Goal: Task Accomplishment & Management: Complete application form

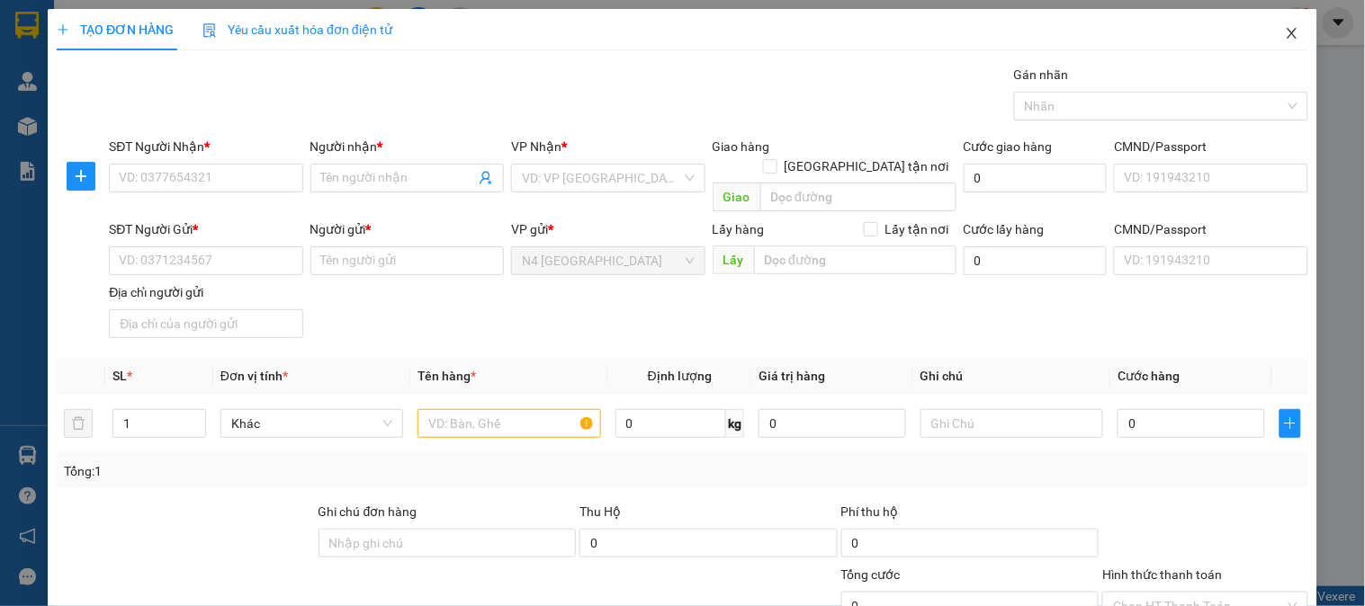
click at [1275, 18] on span "Close" at bounding box center [1292, 34] width 50 height 50
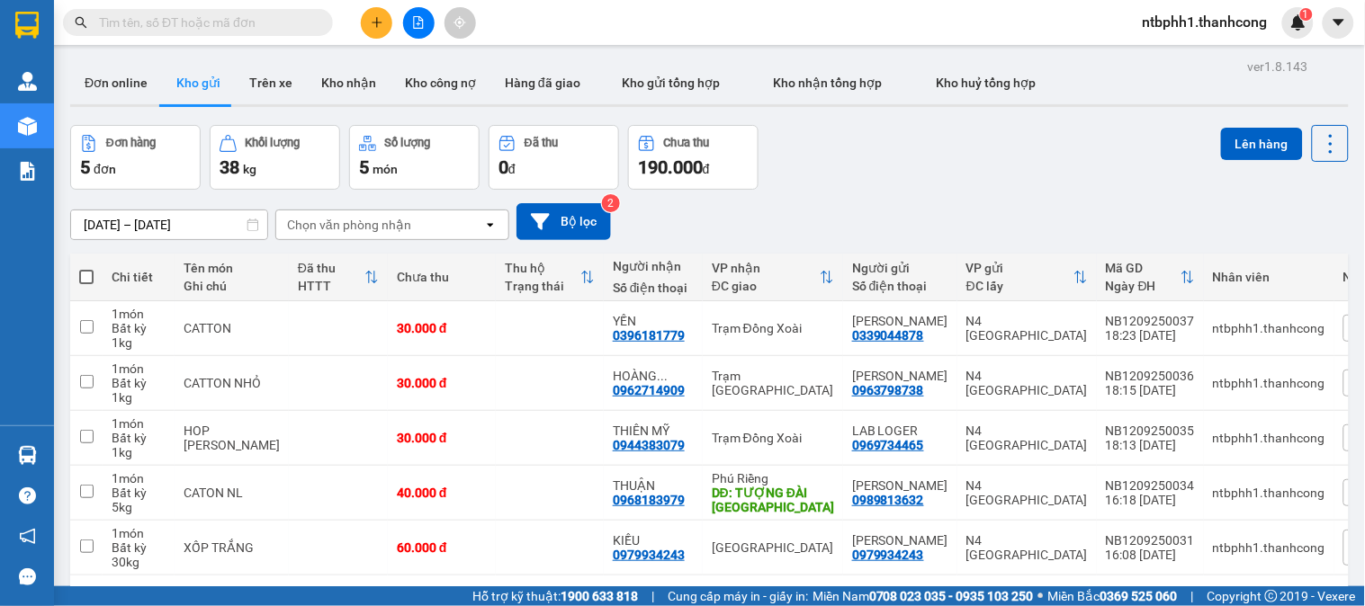
click at [376, 27] on icon "plus" at bounding box center [376, 22] width 1 height 10
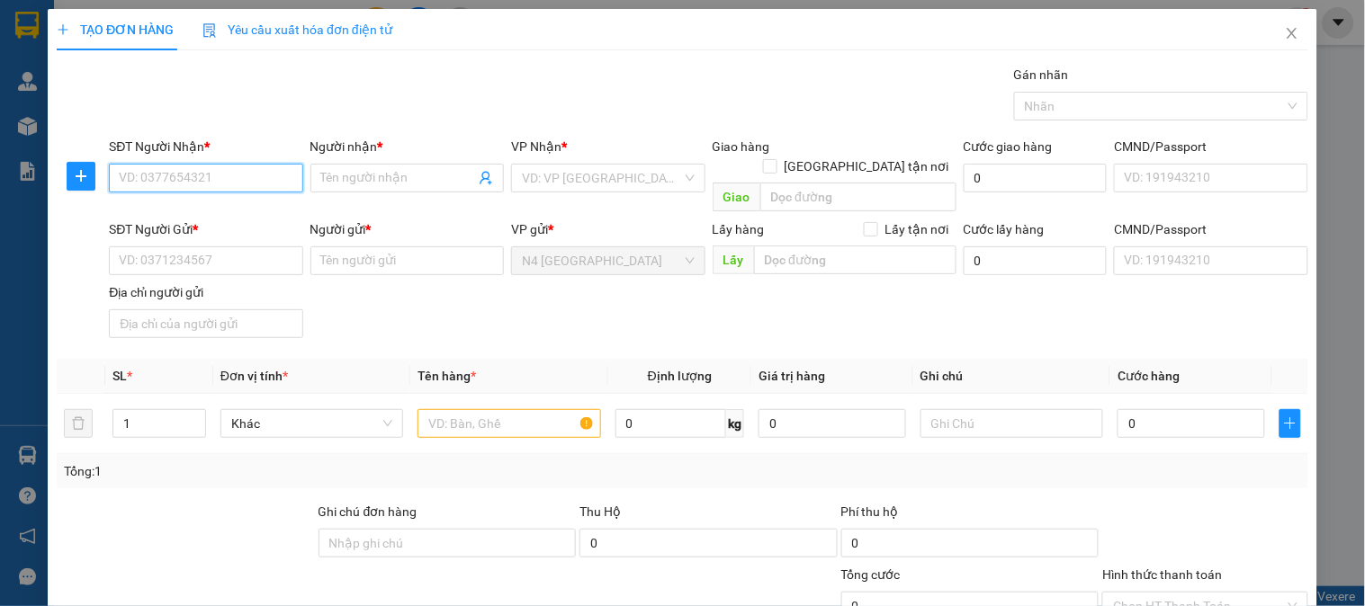
paste input "0983.672.506"
type input "0983.672.506"
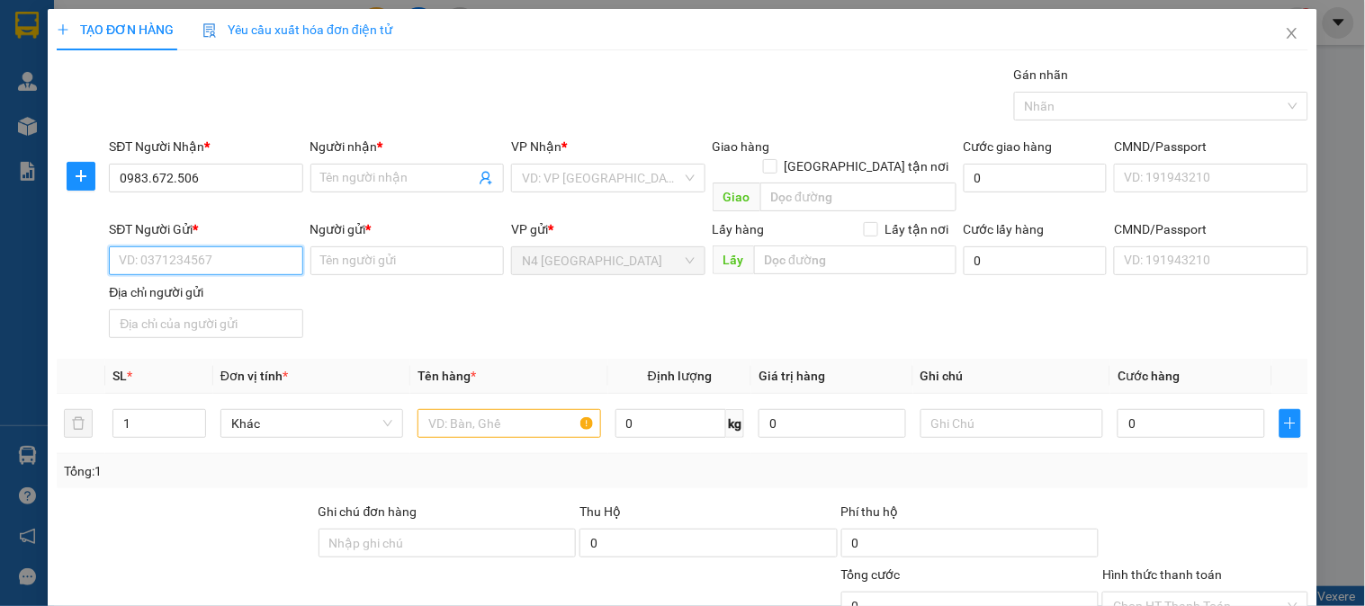
click at [200, 246] on input "SĐT Người Gửi *" at bounding box center [205, 260] width 193 height 29
paste input "0582098668"
type input "0582098668"
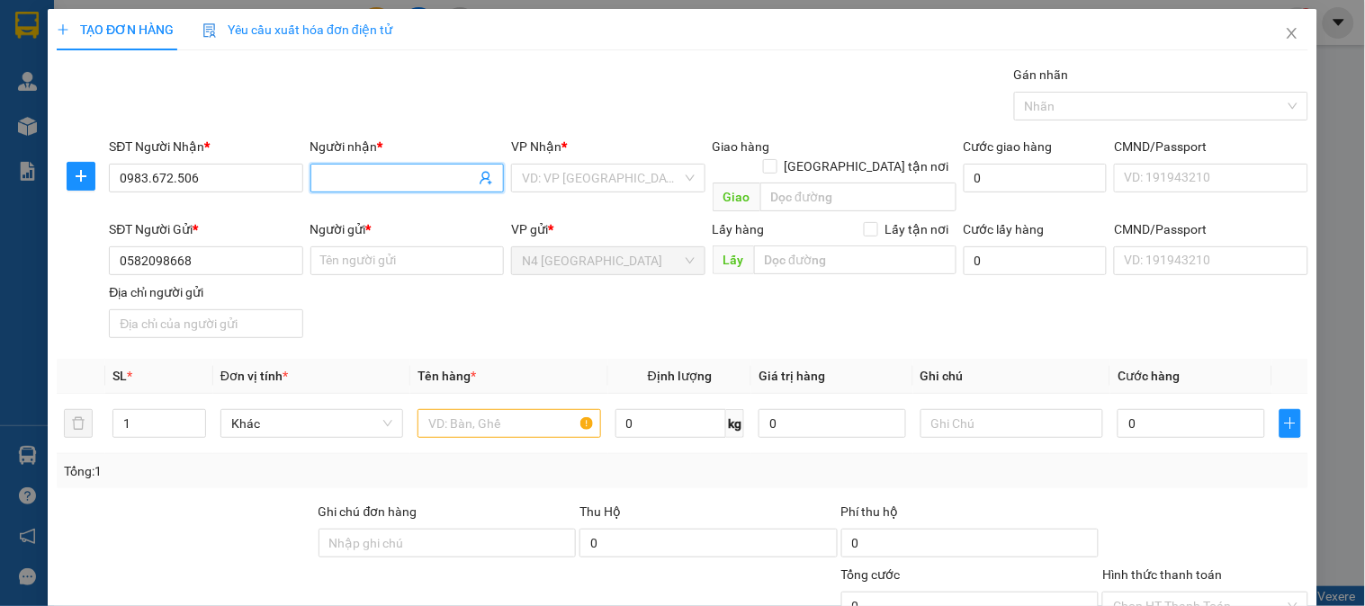
click at [427, 176] on input "Người nhận *" at bounding box center [398, 178] width 154 height 20
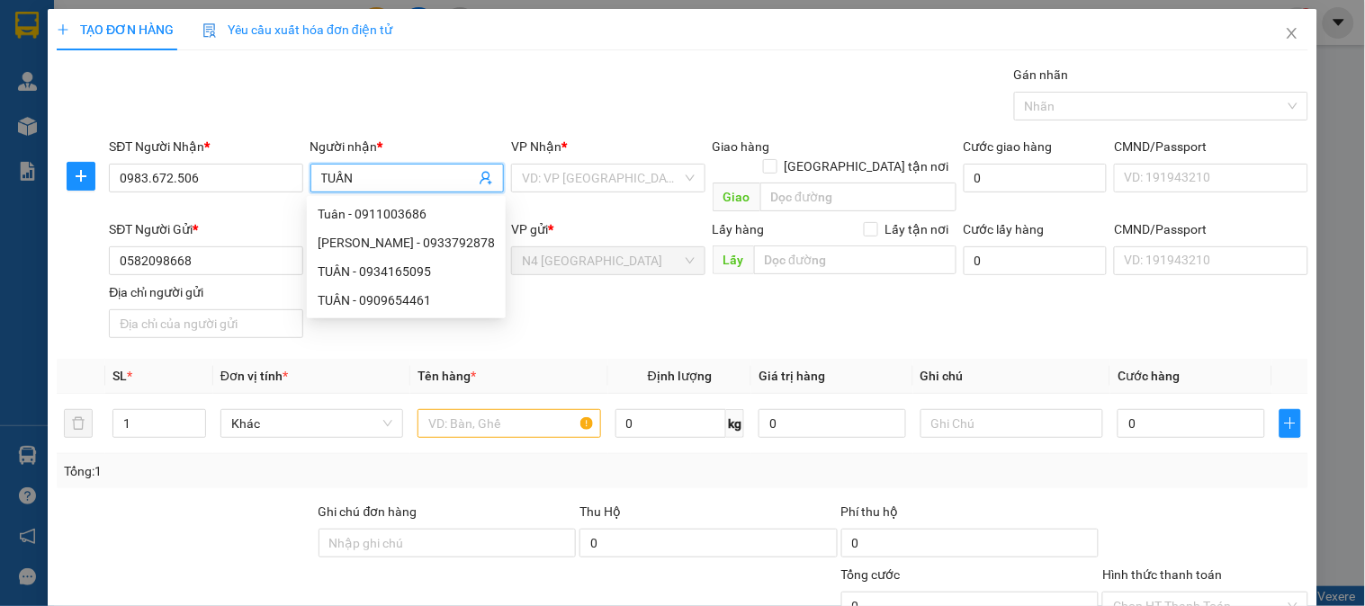
type input "TUẤN"
click at [558, 327] on div "Transit Pickup Surcharge Ids Transit Deliver Surcharge Ids Transit Deliver Surc…" at bounding box center [682, 403] width 1251 height 677
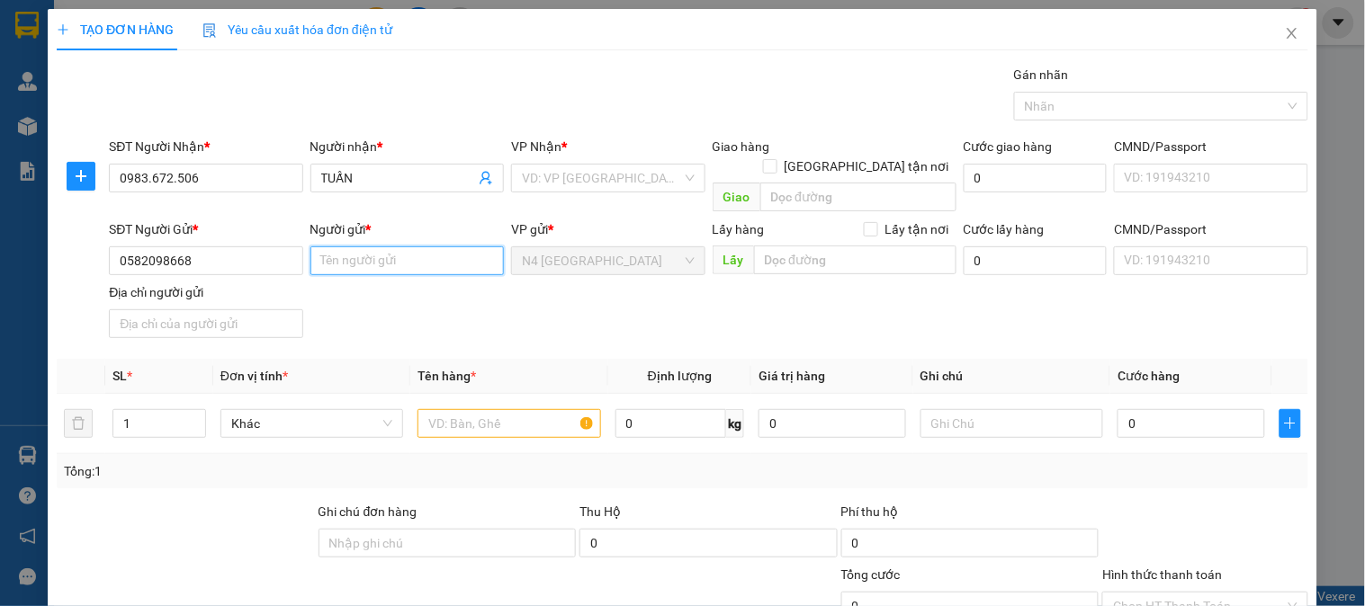
click at [347, 246] on input "Người gửi *" at bounding box center [406, 260] width 193 height 29
type input "[PERSON_NAME]"
click at [630, 181] on input "search" at bounding box center [601, 178] width 159 height 27
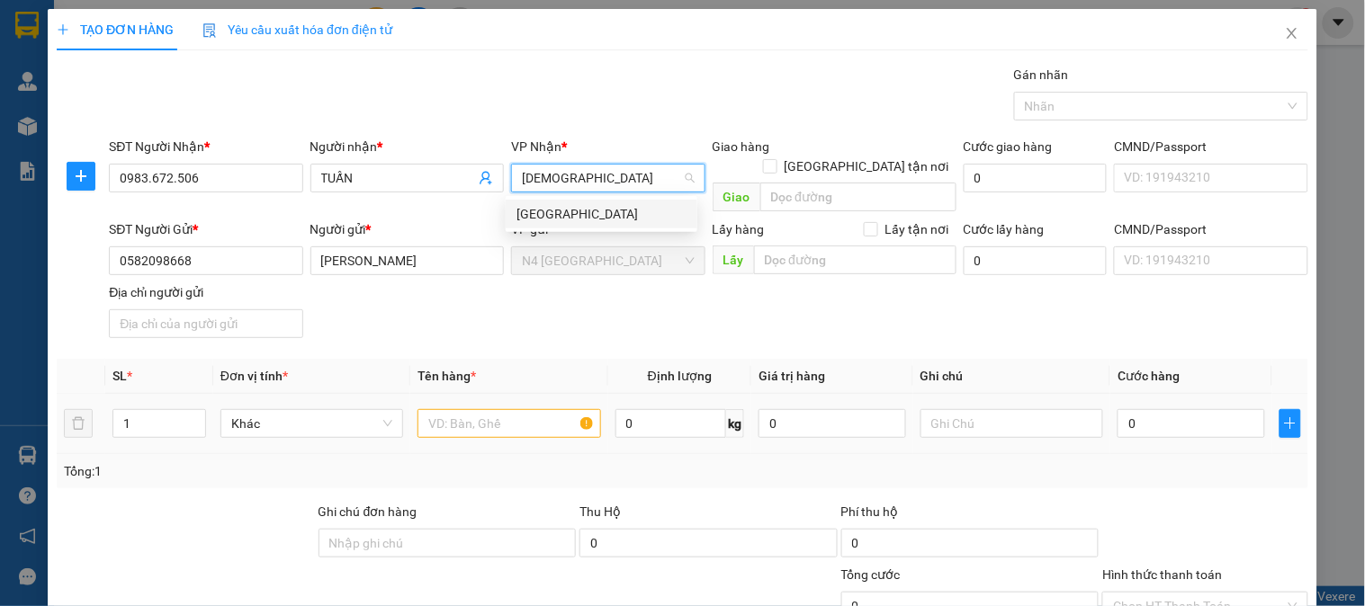
type input "[DEMOGRAPHIC_DATA]"
click at [518, 409] on input "text" at bounding box center [508, 423] width 183 height 29
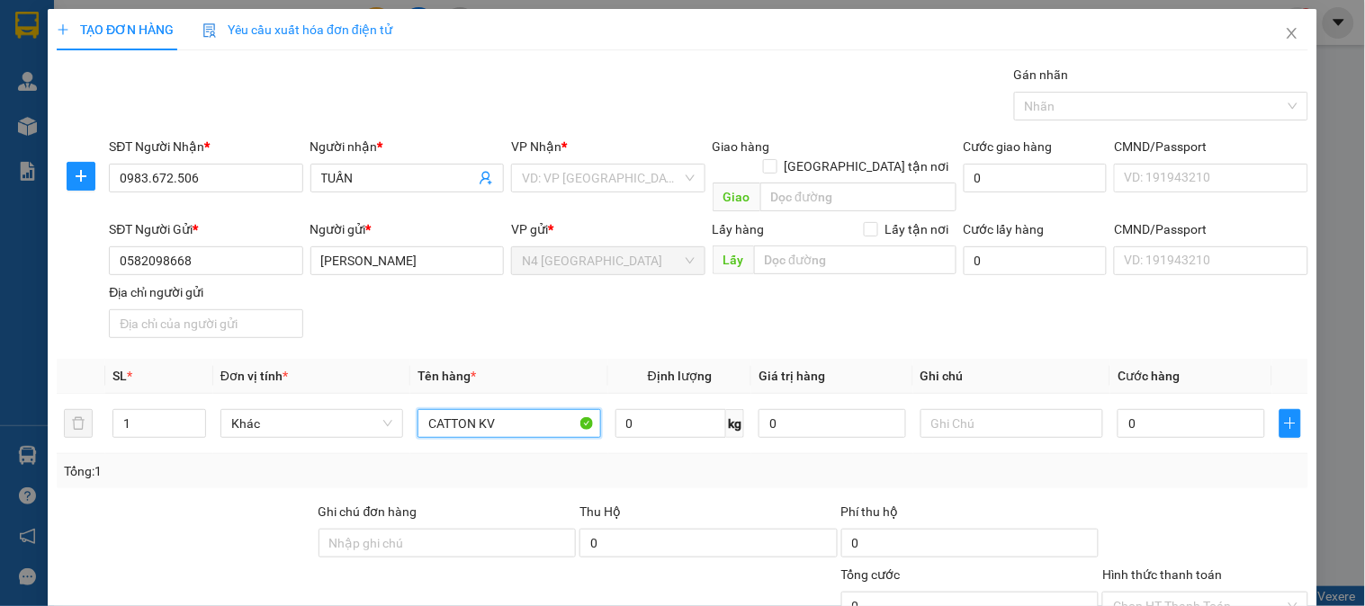
type input "CATTON KV"
click at [493, 308] on div "SĐT Người Gửi * 0582098668 Người gửi * [PERSON_NAME] VP gửi * N4 [GEOGRAPHIC_DA…" at bounding box center [708, 282] width 1206 height 126
click at [569, 183] on input "search" at bounding box center [601, 178] width 159 height 27
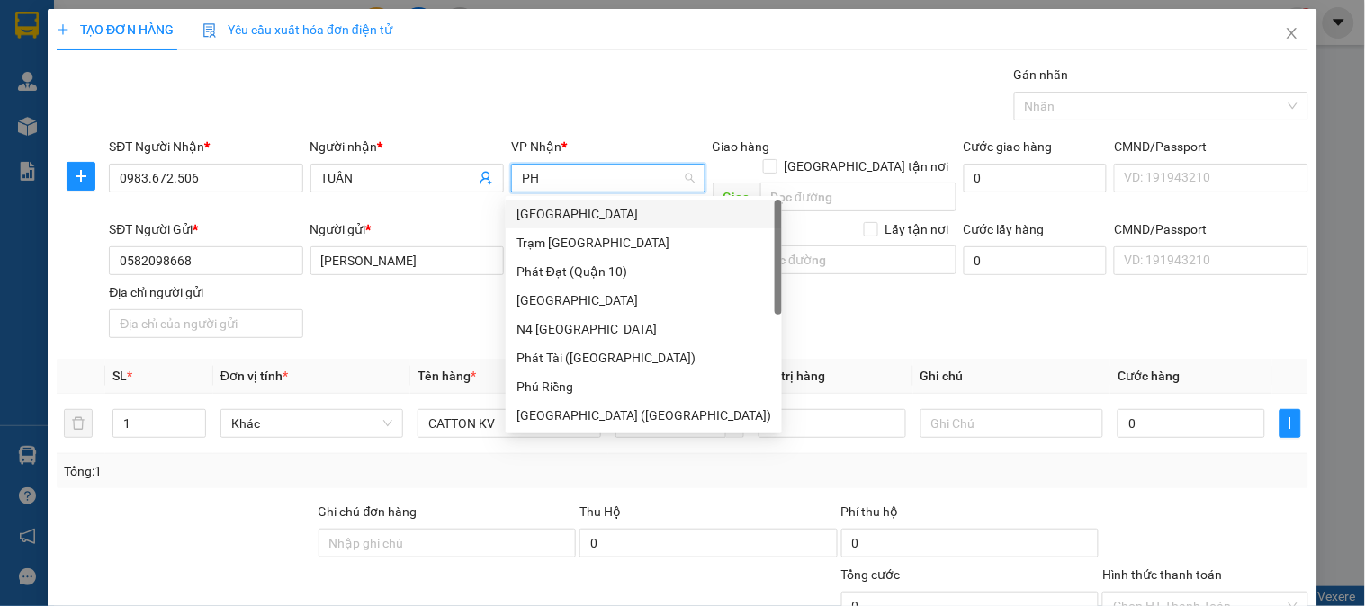
type input "PHU"
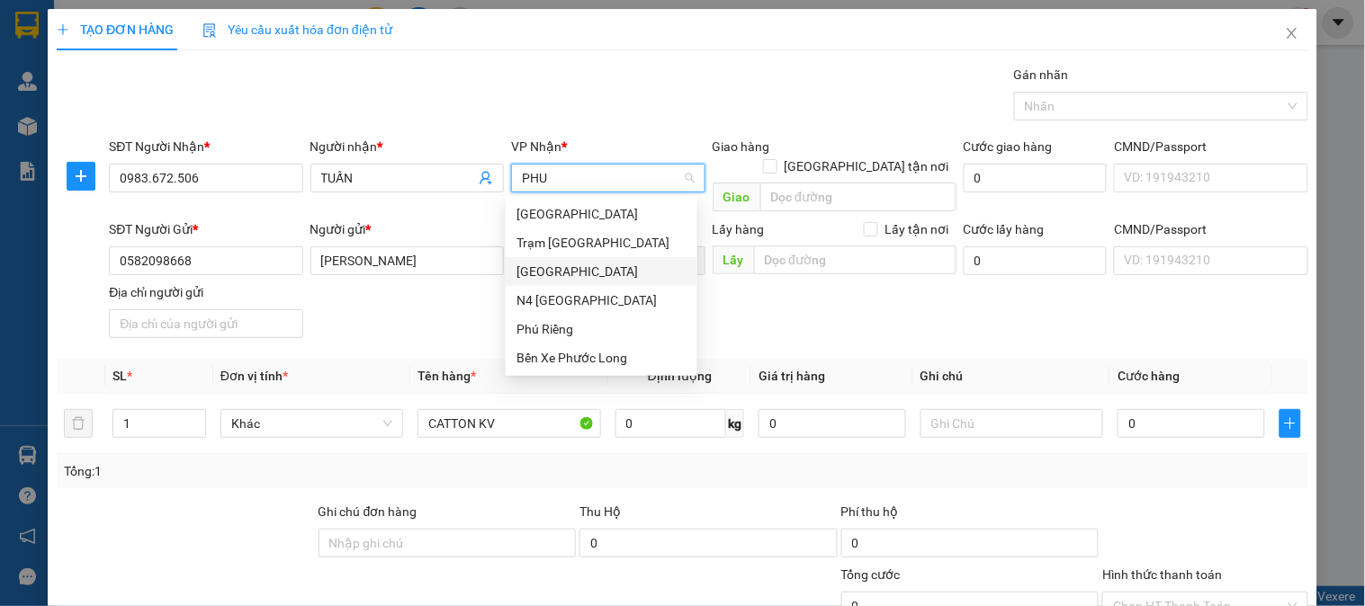
click at [604, 276] on div "[GEOGRAPHIC_DATA]" at bounding box center [601, 272] width 170 height 20
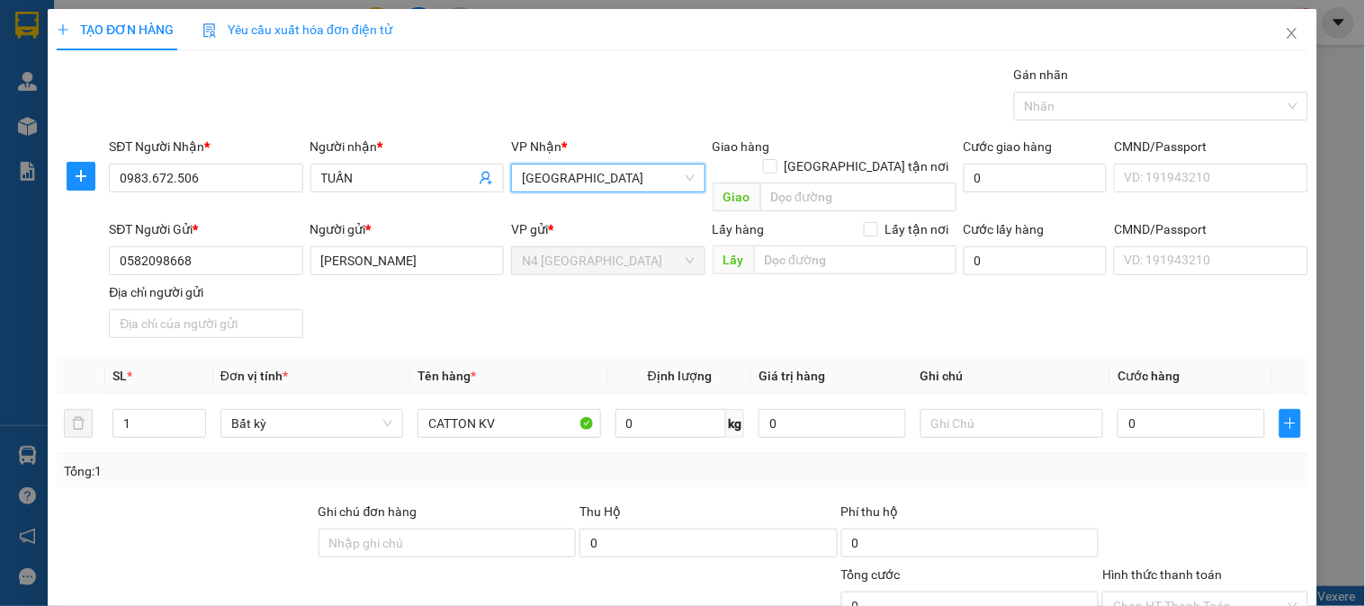
click at [428, 300] on div "SĐT Người Gửi * 0582098668 Người gửi * [PERSON_NAME] VP gửi * N4 [GEOGRAPHIC_DA…" at bounding box center [708, 282] width 1206 height 126
click at [645, 409] on input "0" at bounding box center [671, 423] width 112 height 29
type input "2"
click at [679, 461] on div "Tổng: 1" at bounding box center [682, 471] width 1237 height 20
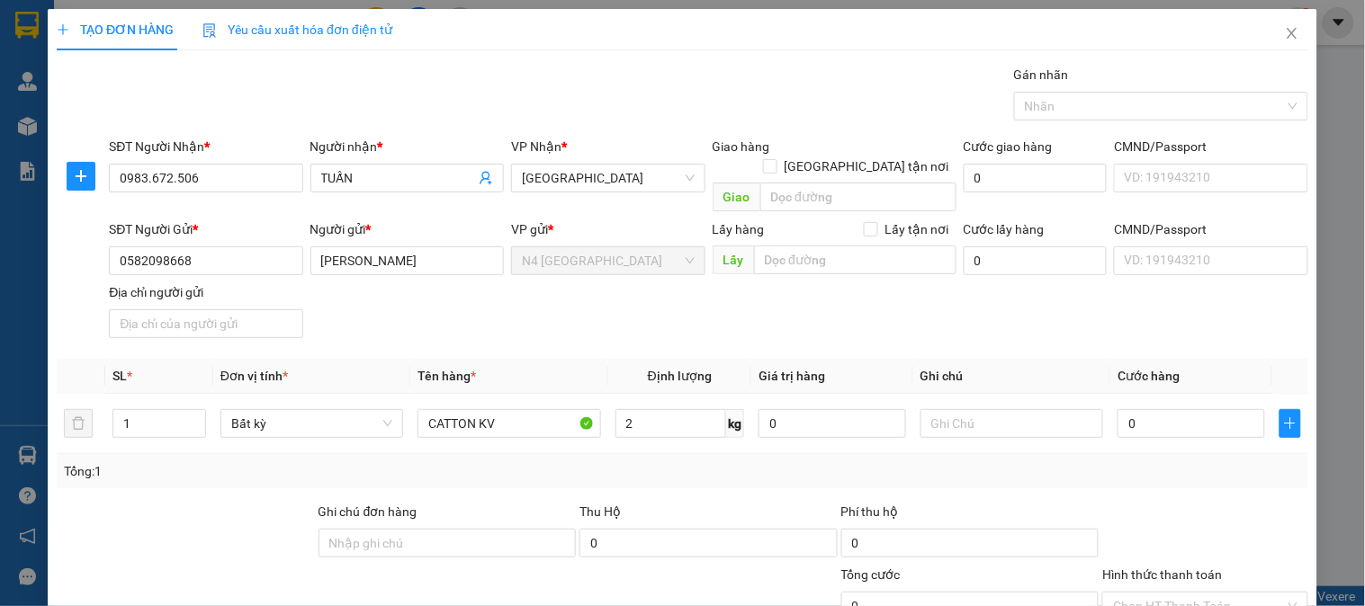
type input "40.000"
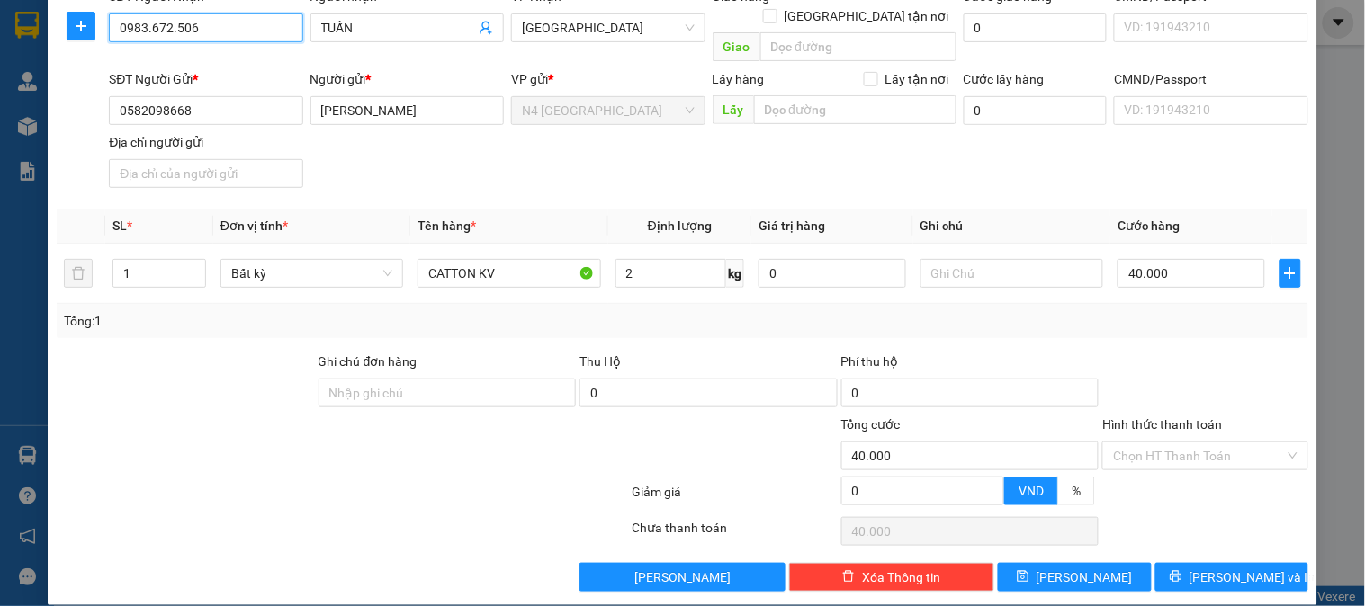
click at [149, 31] on input "0983.672.506" at bounding box center [205, 27] width 193 height 29
click at [1057, 563] on button "[PERSON_NAME]" at bounding box center [1074, 577] width 153 height 29
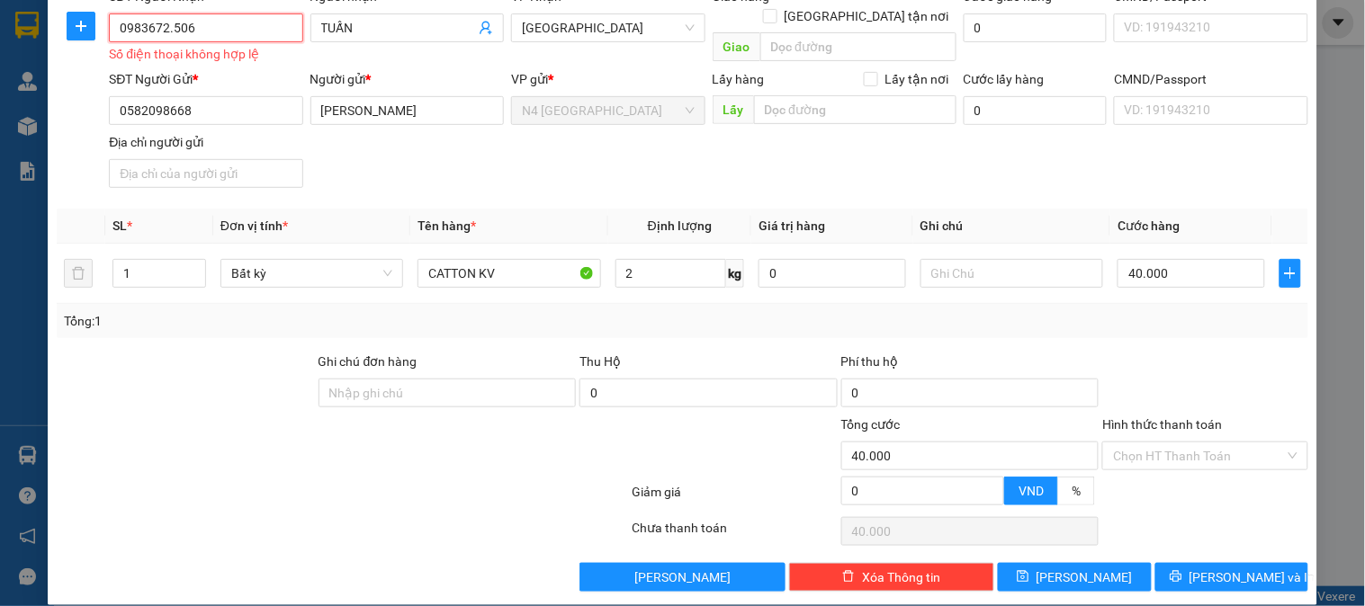
click at [171, 31] on input "0983672.506" at bounding box center [205, 27] width 193 height 29
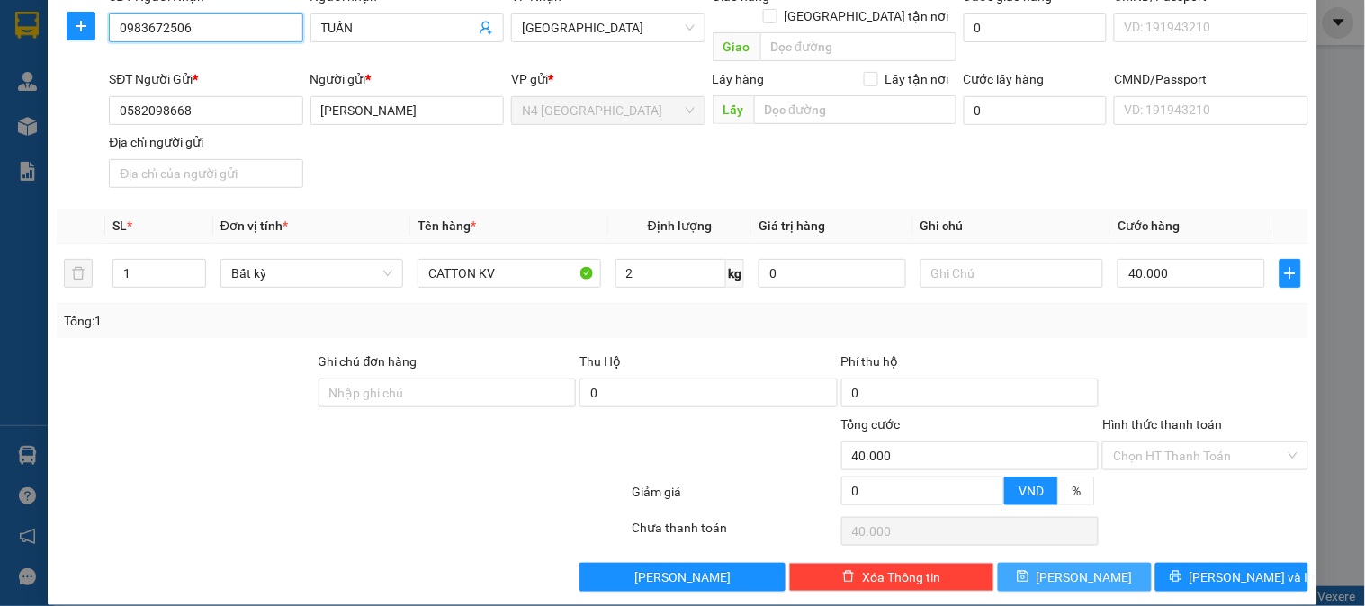
type input "0983672506"
click at [1081, 563] on button "[PERSON_NAME]" at bounding box center [1074, 577] width 153 height 29
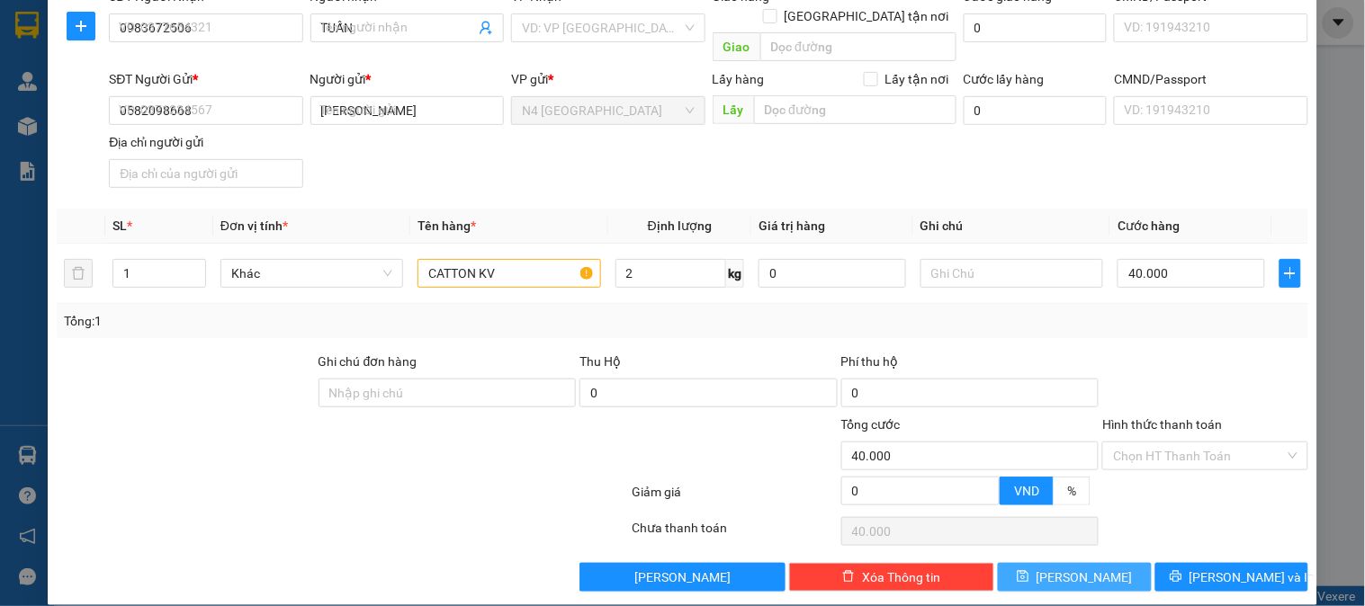
type input "0"
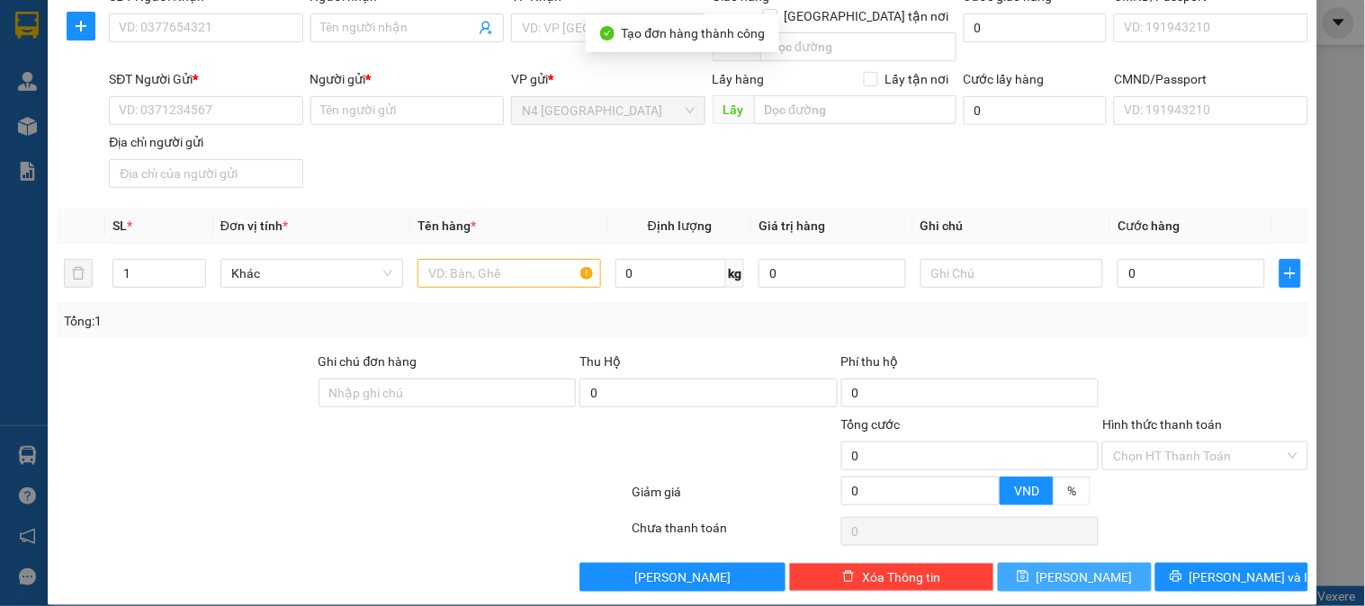
scroll to position [0, 0]
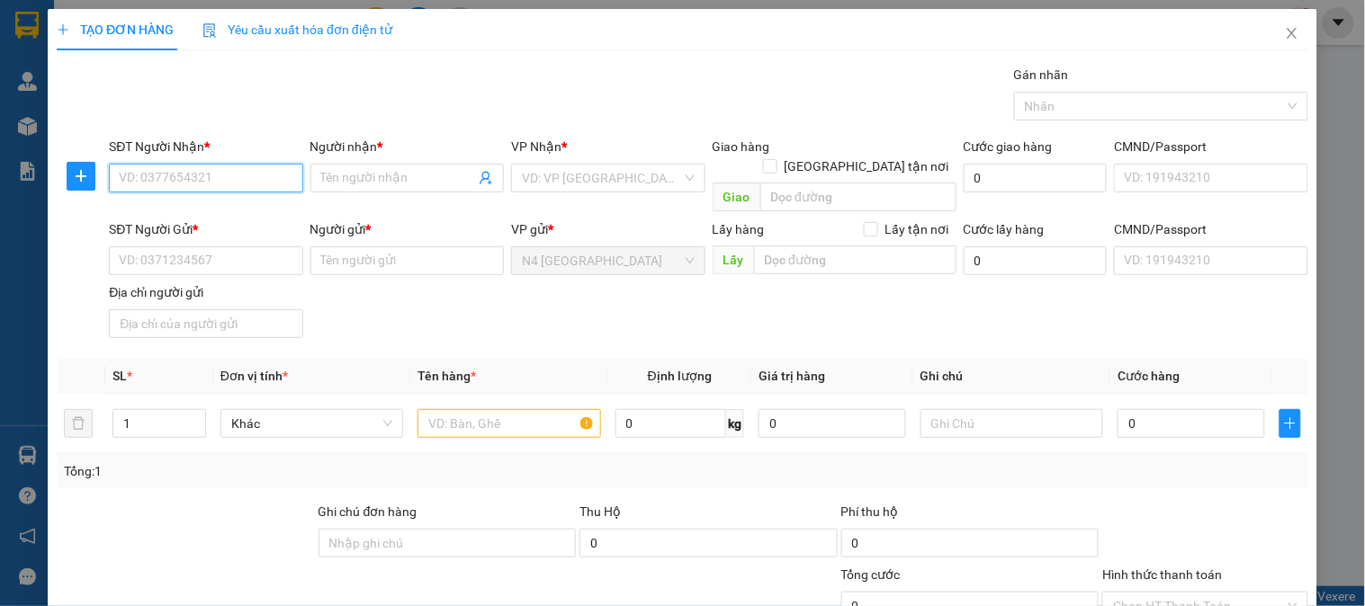
click at [253, 183] on input "SĐT Người Nhận *" at bounding box center [205, 178] width 193 height 29
paste input "0982.507.869"
type input "0982.507.869"
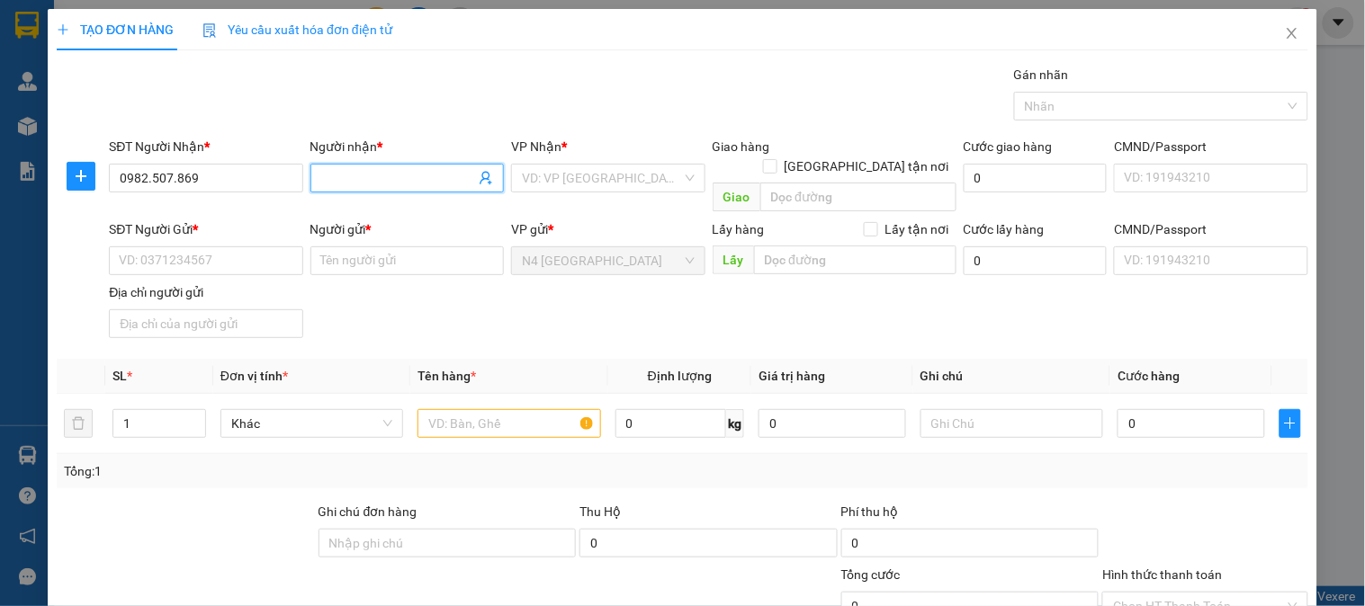
click at [369, 172] on input "Người nhận *" at bounding box center [398, 178] width 154 height 20
type input "TUẤN"
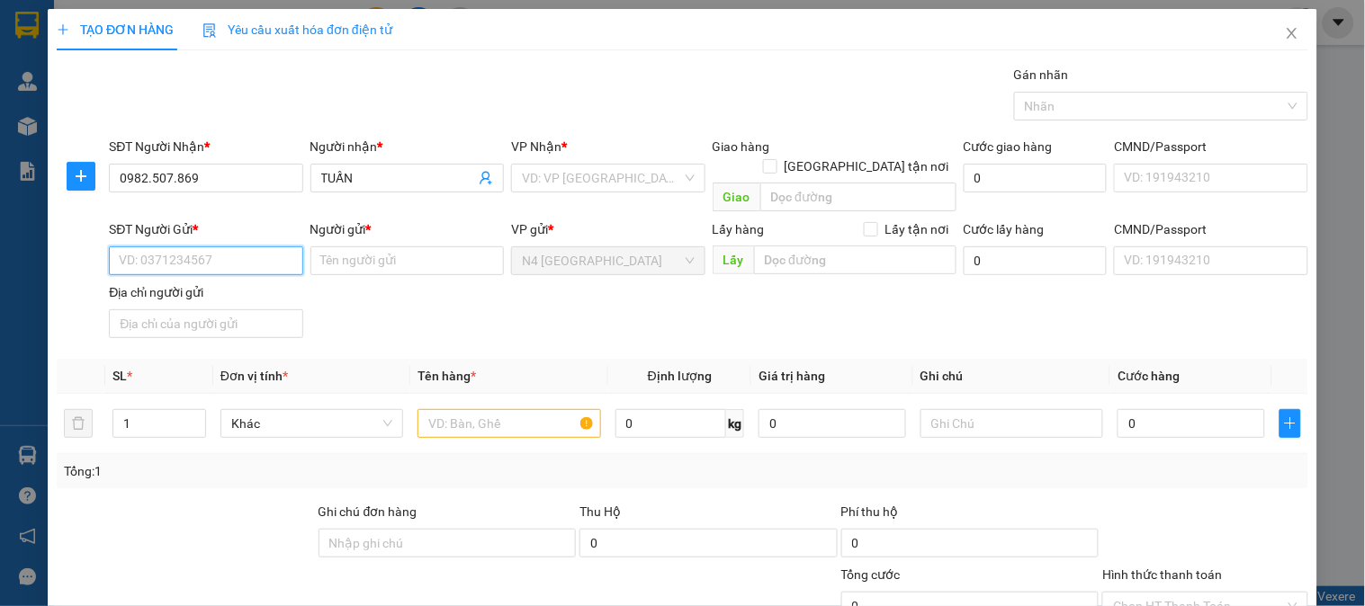
click at [216, 246] on input "SĐT Người Gửi *" at bounding box center [205, 260] width 193 height 29
paste input "0902.775.385"
type input "0902.775.385"
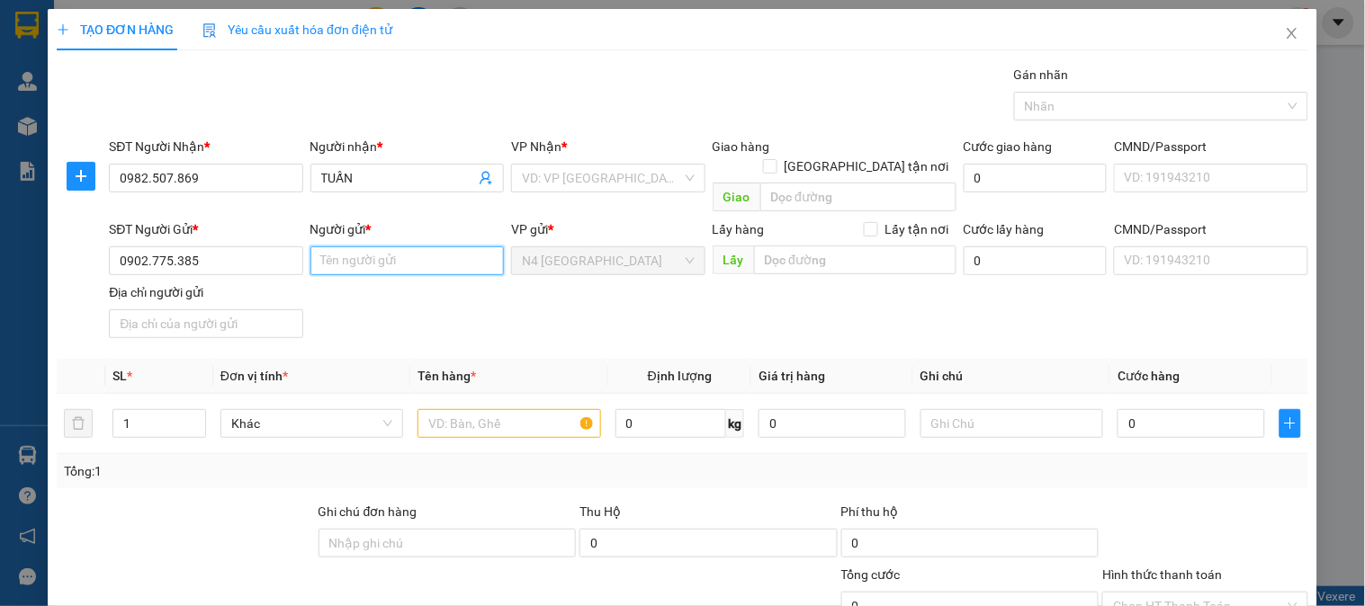
click at [389, 246] on input "Người gửi *" at bounding box center [406, 260] width 193 height 29
type input "[PERSON_NAME]"
click at [591, 308] on div "SĐT Người Gửi * 0902.775.385 Người gửi * [PERSON_NAME] VP gửi * N4 [GEOGRAPHIC_…" at bounding box center [708, 282] width 1206 height 126
click at [604, 175] on input "search" at bounding box center [601, 178] width 159 height 27
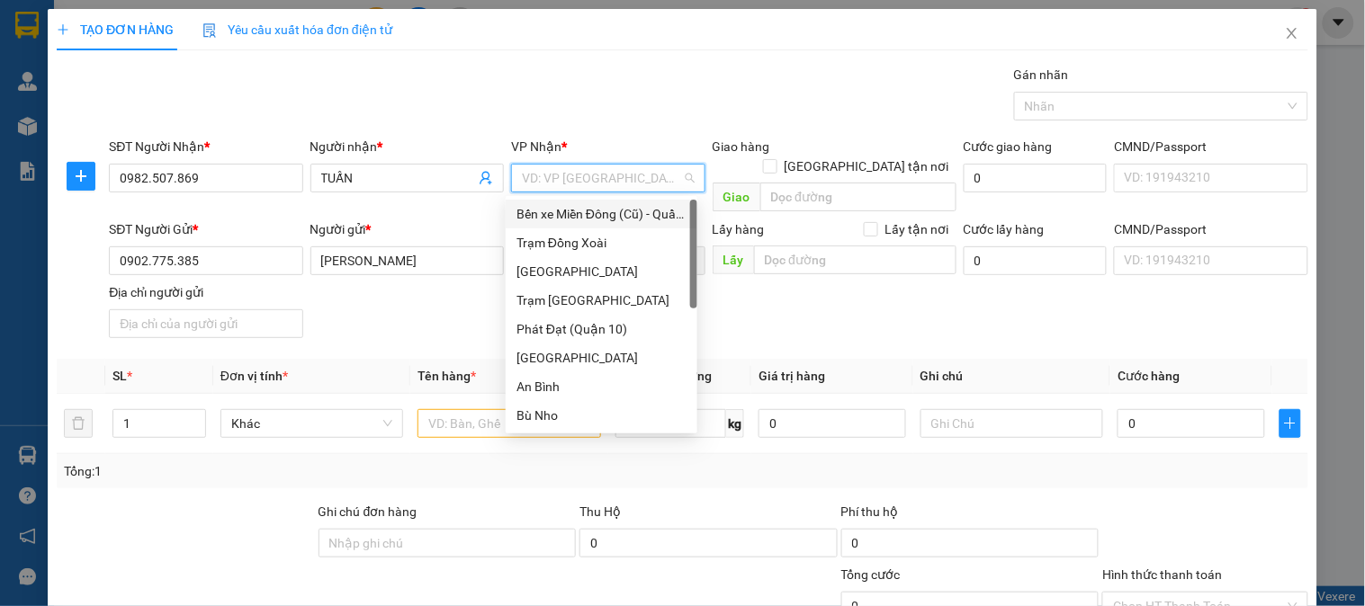
type input "D"
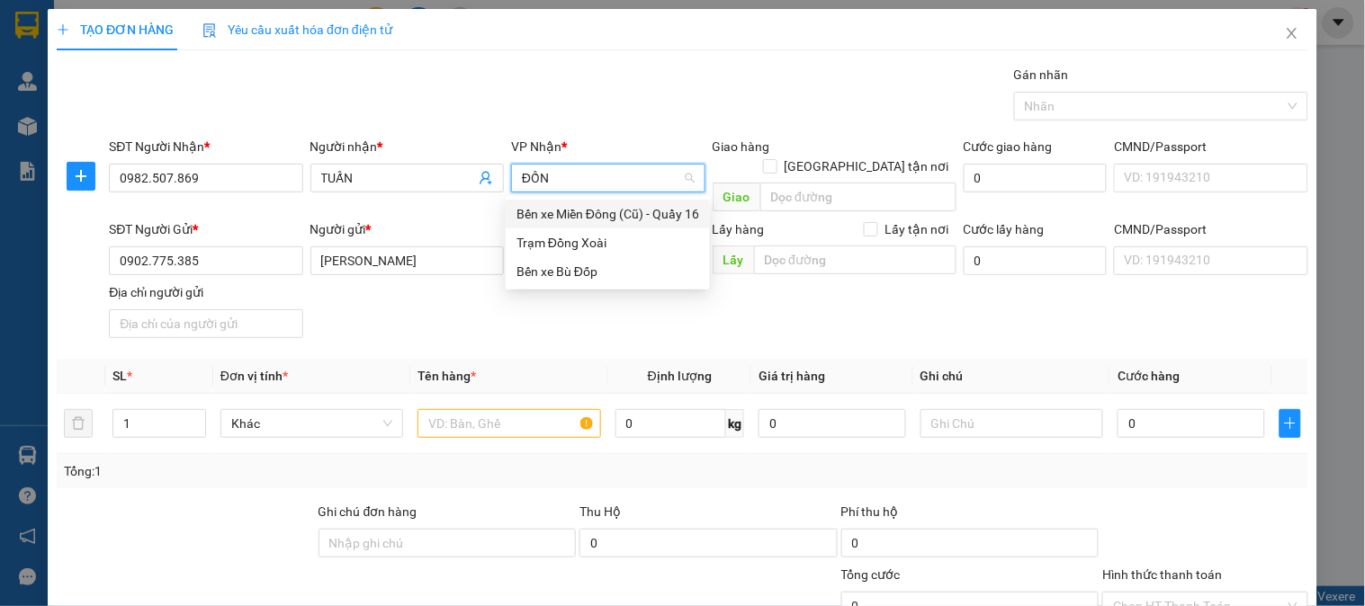
type input "ĐỒNG"
click at [587, 246] on div "Trạm Đồng Xoài" at bounding box center [607, 243] width 183 height 20
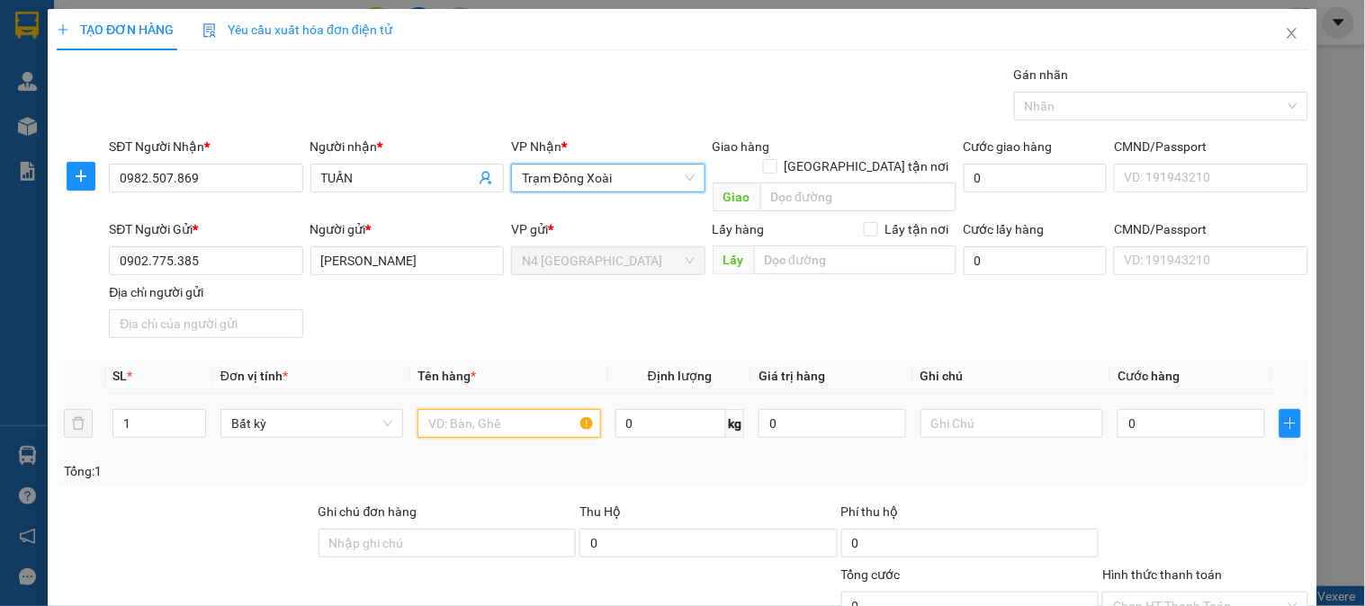
click at [507, 409] on input "text" at bounding box center [508, 423] width 183 height 29
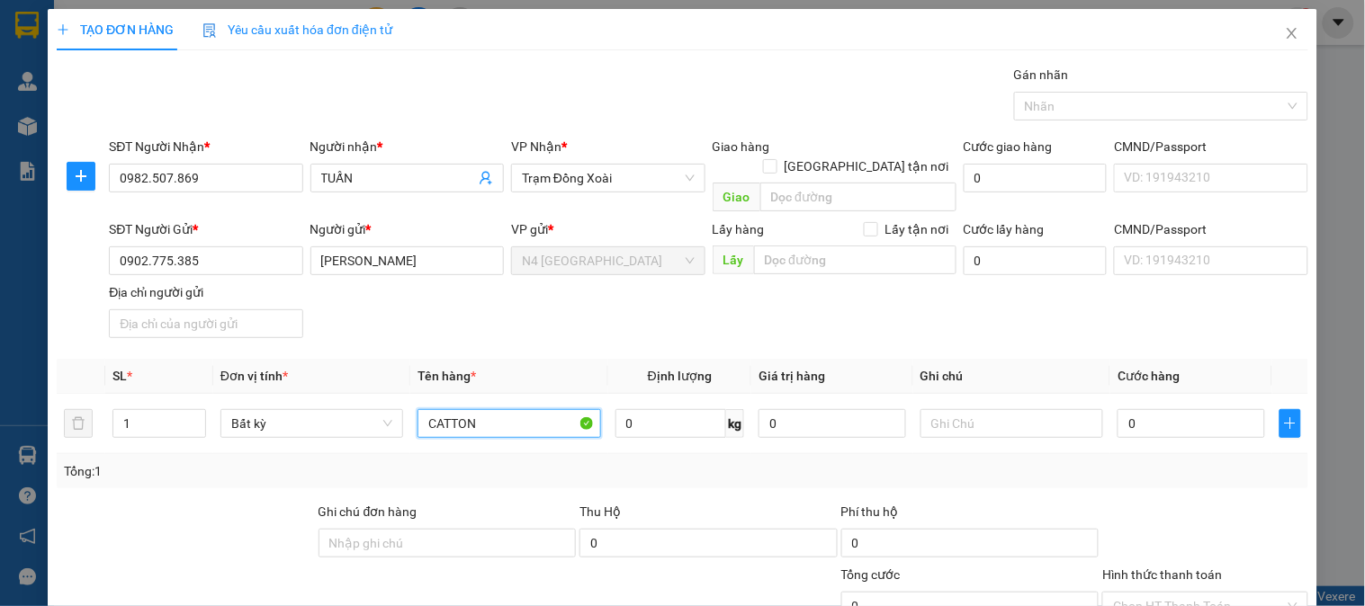
type input "CATTON"
click at [651, 409] on input "0" at bounding box center [671, 423] width 112 height 29
type input "2"
click at [681, 502] on div "Thu Hộ" at bounding box center [708, 512] width 258 height 20
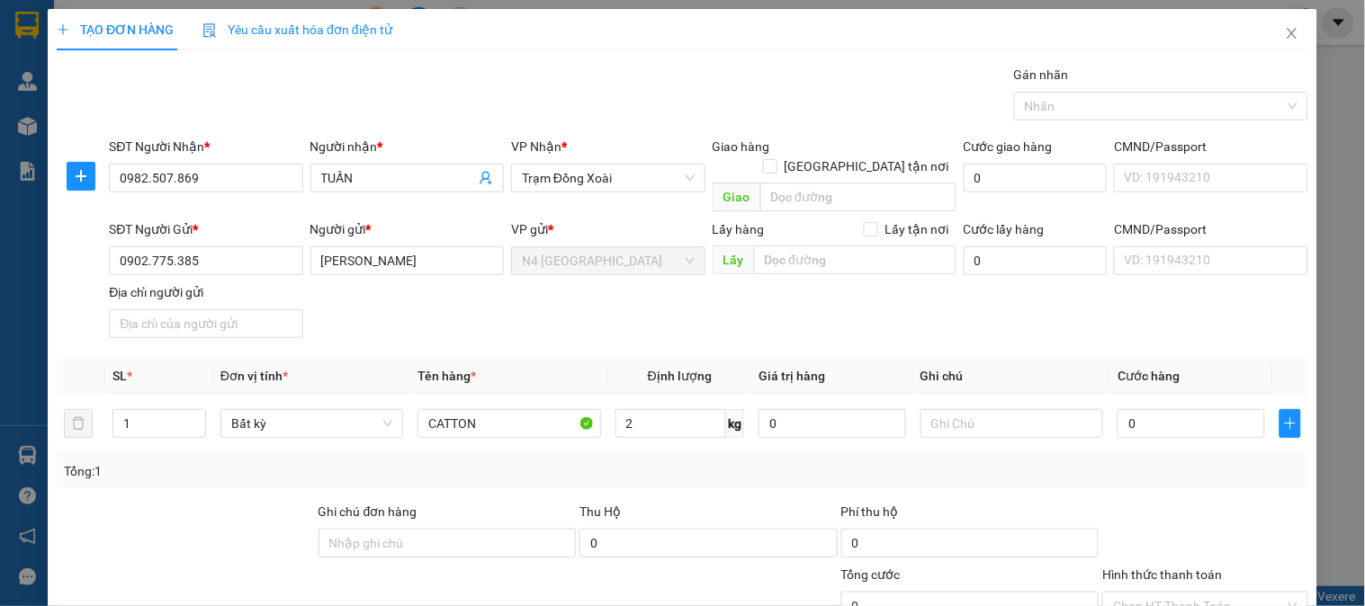
type input "40.000"
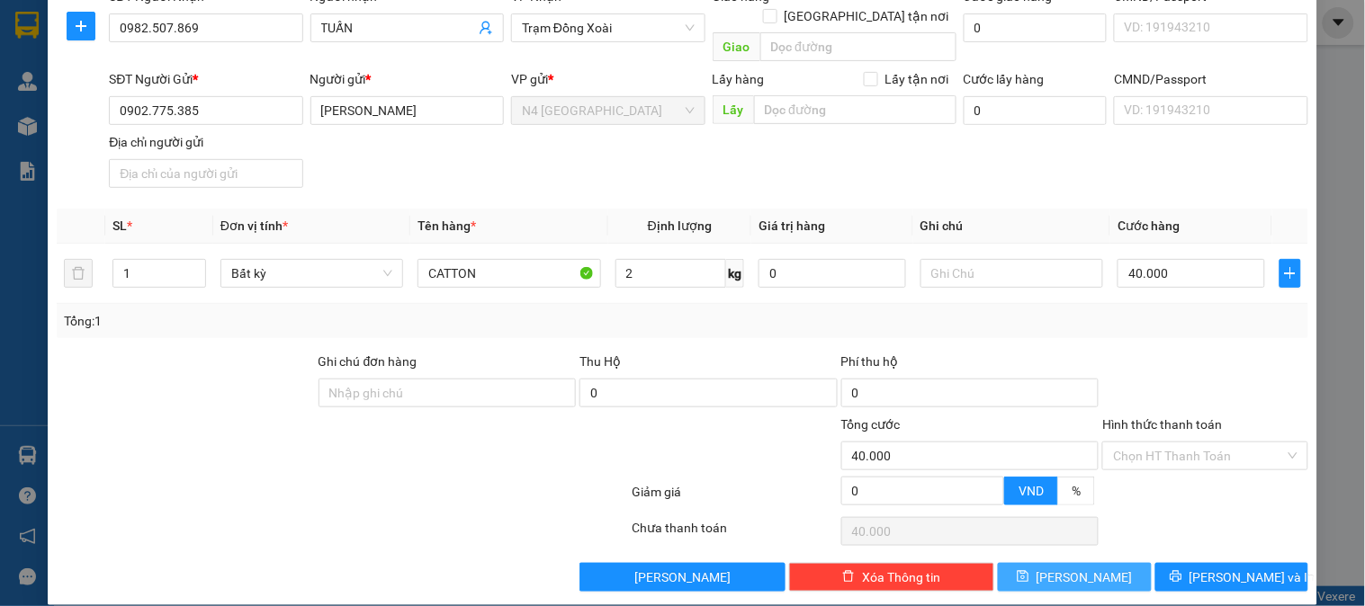
click at [1035, 563] on button "[PERSON_NAME]" at bounding box center [1074, 577] width 153 height 29
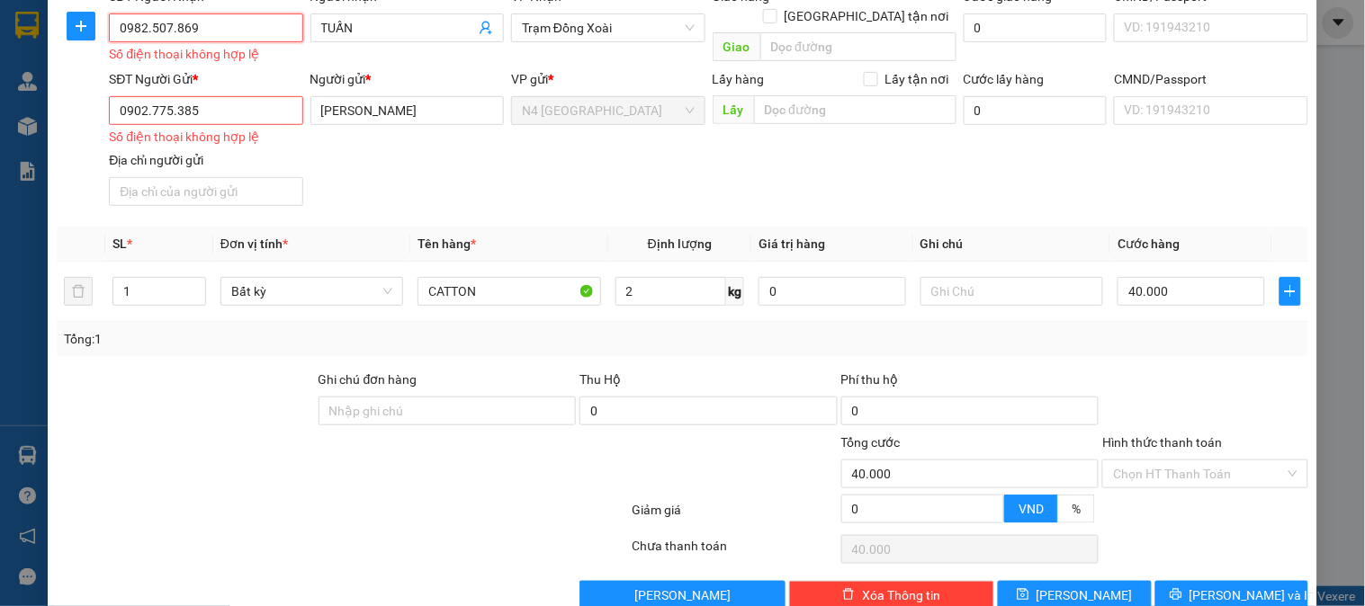
click at [193, 33] on input "0982.507.869" at bounding box center [205, 27] width 193 height 29
click at [177, 31] on input "0982.507.869" at bounding box center [205, 27] width 193 height 29
click at [178, 31] on input "0982.507.869" at bounding box center [205, 27] width 193 height 29
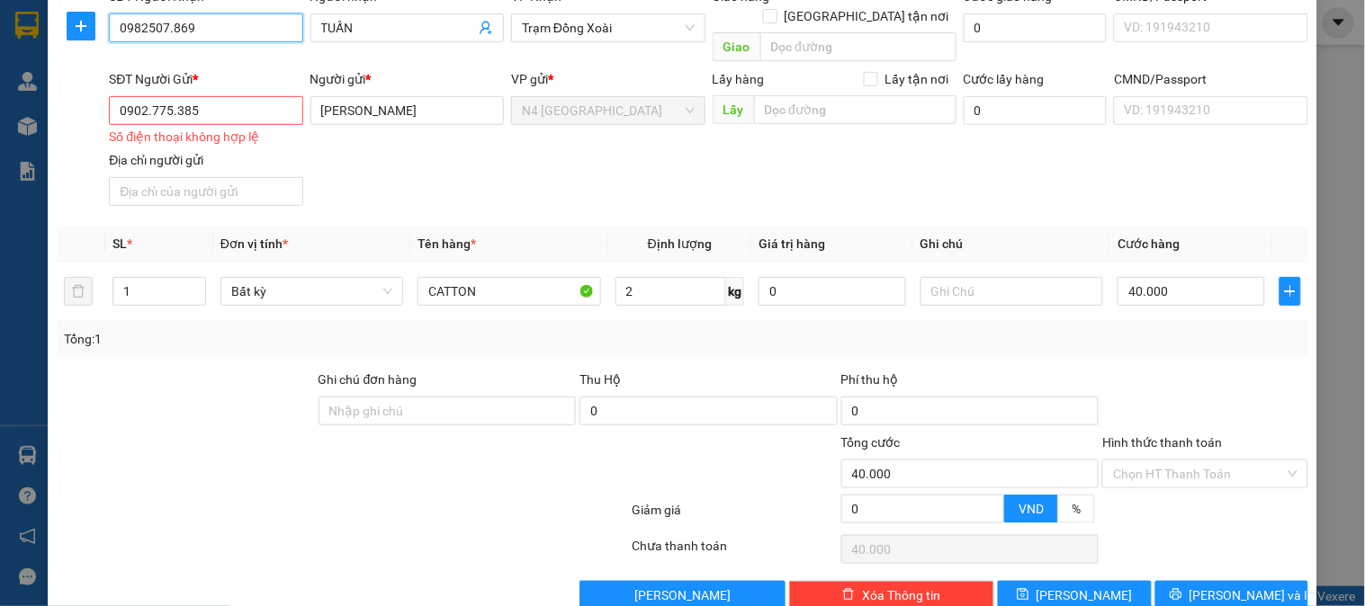
click at [201, 32] on input "0982507.869" at bounding box center [205, 27] width 193 height 29
type input "0982507869"
click at [150, 96] on input "0902.775.385" at bounding box center [205, 110] width 193 height 29
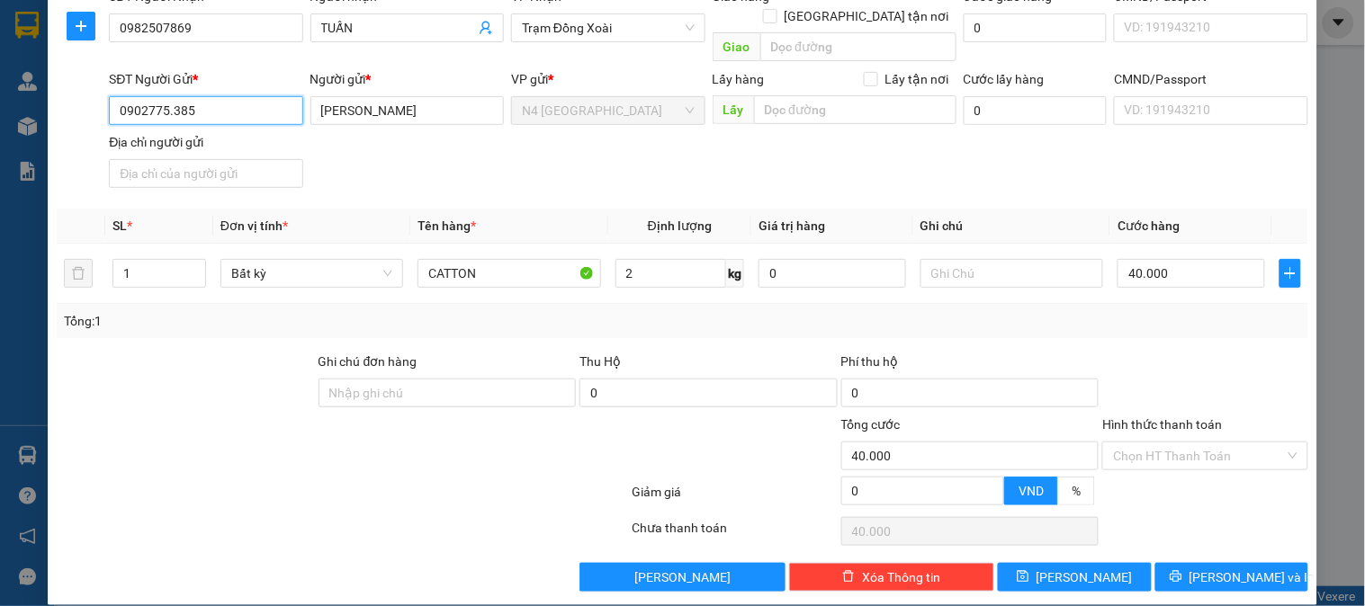
click at [171, 96] on input "0902775.385" at bounding box center [205, 110] width 193 height 29
type input "0902775385"
click at [1041, 563] on button "[PERSON_NAME]" at bounding box center [1074, 577] width 153 height 29
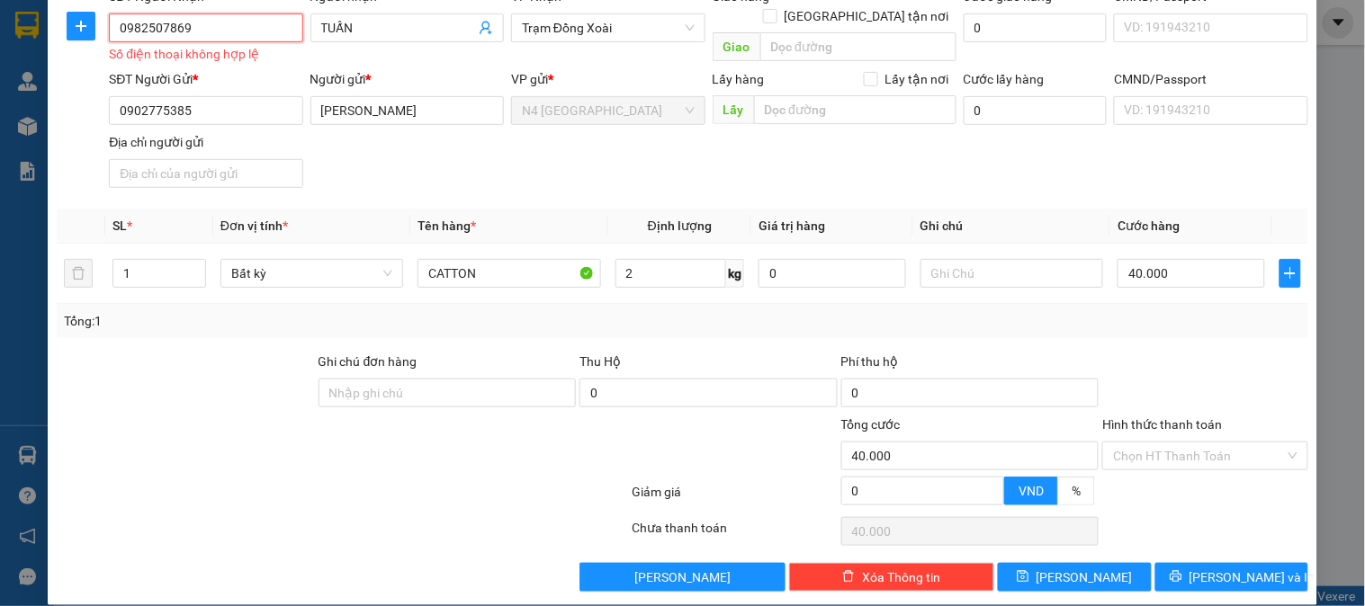
click at [144, 29] on input "0982507869" at bounding box center [205, 27] width 193 height 29
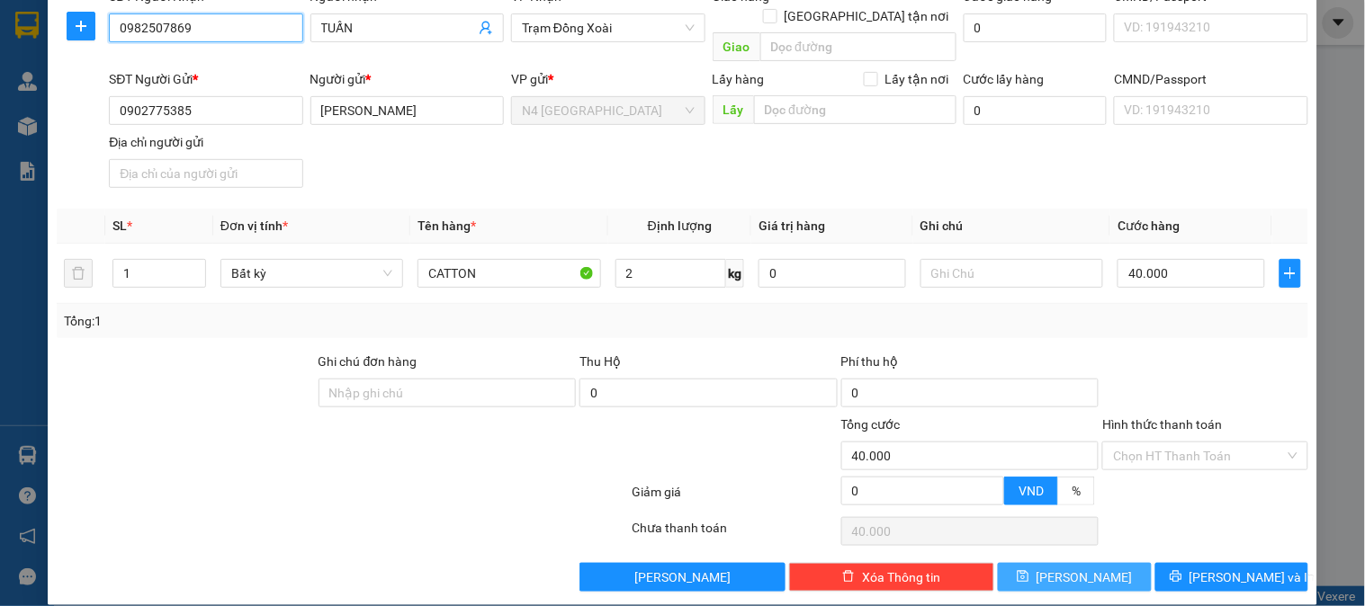
type input "0982507869"
click at [1126, 563] on button "[PERSON_NAME]" at bounding box center [1074, 577] width 153 height 29
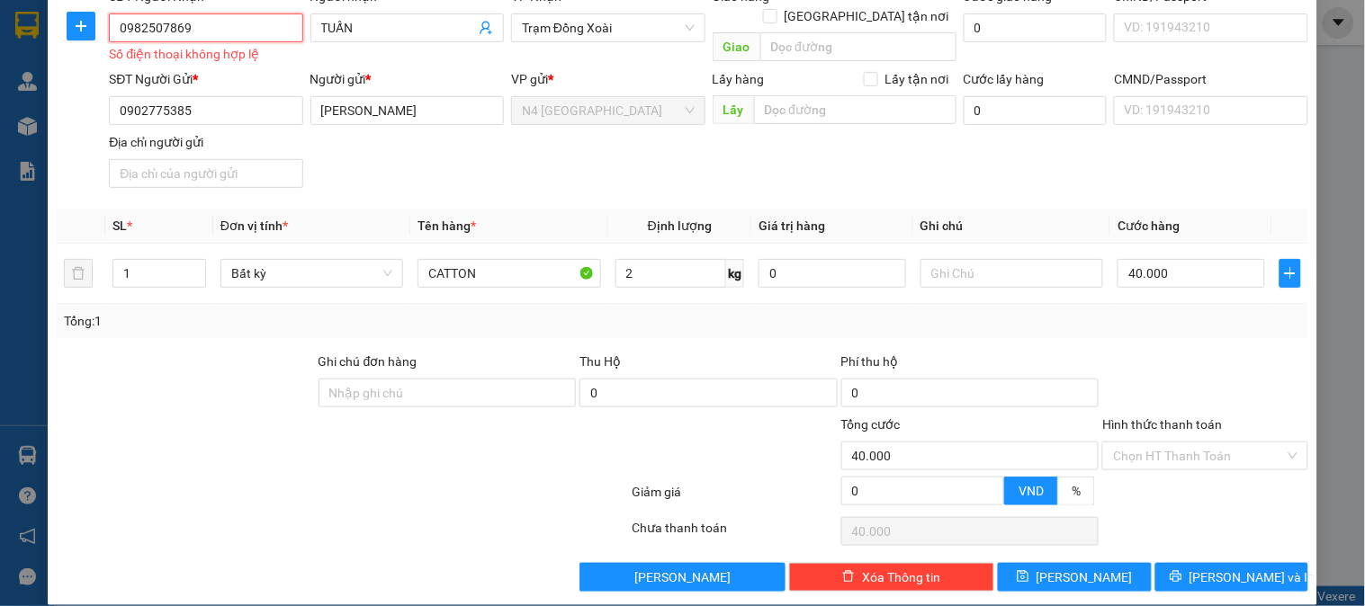
click at [201, 23] on input "0982507869" at bounding box center [205, 27] width 193 height 29
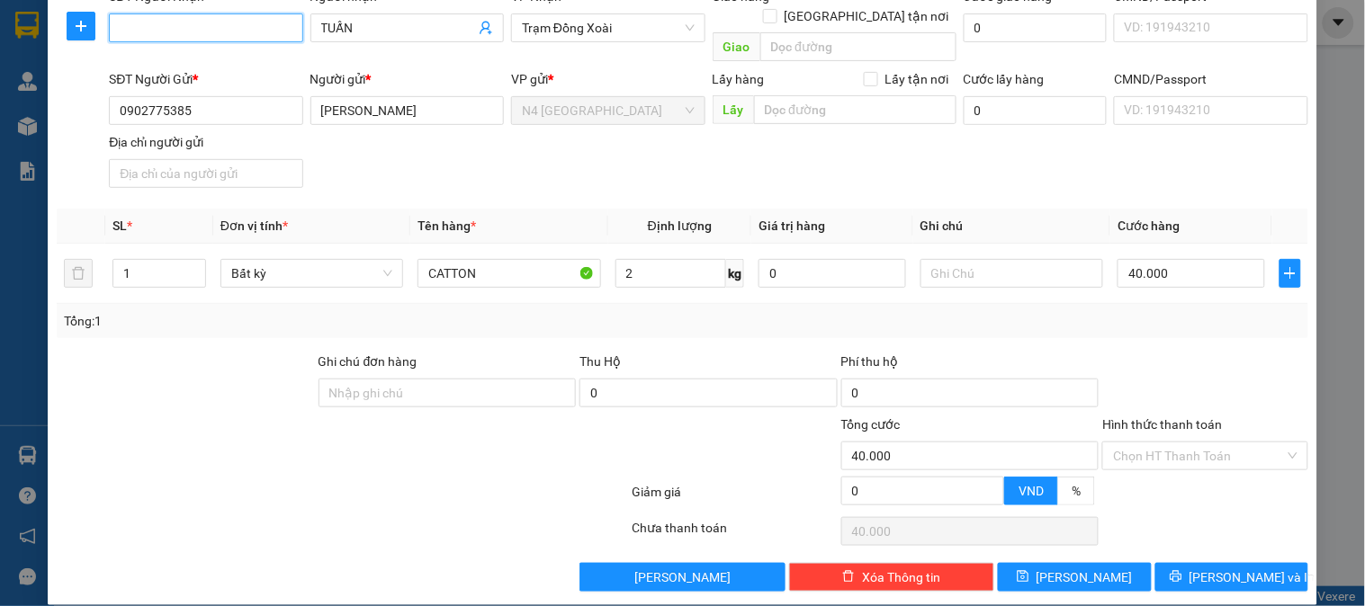
paste input "0982.507.869"
click at [175, 30] on input "0982.507.869" at bounding box center [205, 27] width 193 height 29
click at [151, 31] on input "0982.507869" at bounding box center [205, 27] width 193 height 29
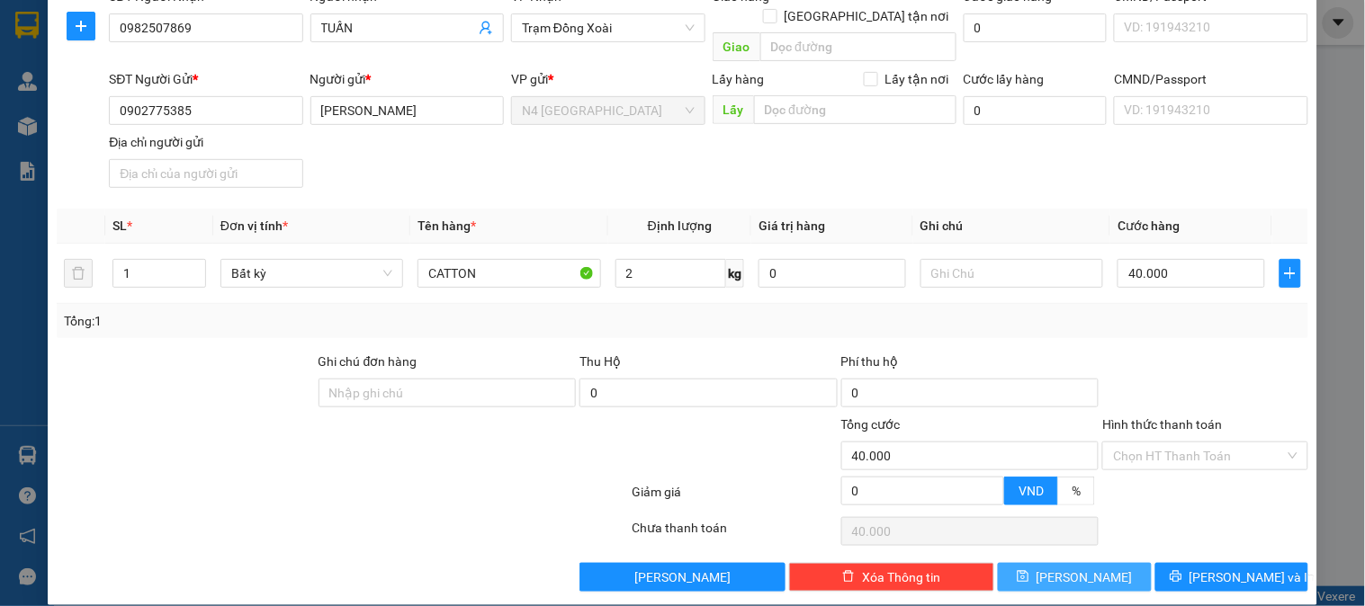
click at [1060, 563] on button "[PERSON_NAME]" at bounding box center [1074, 577] width 153 height 29
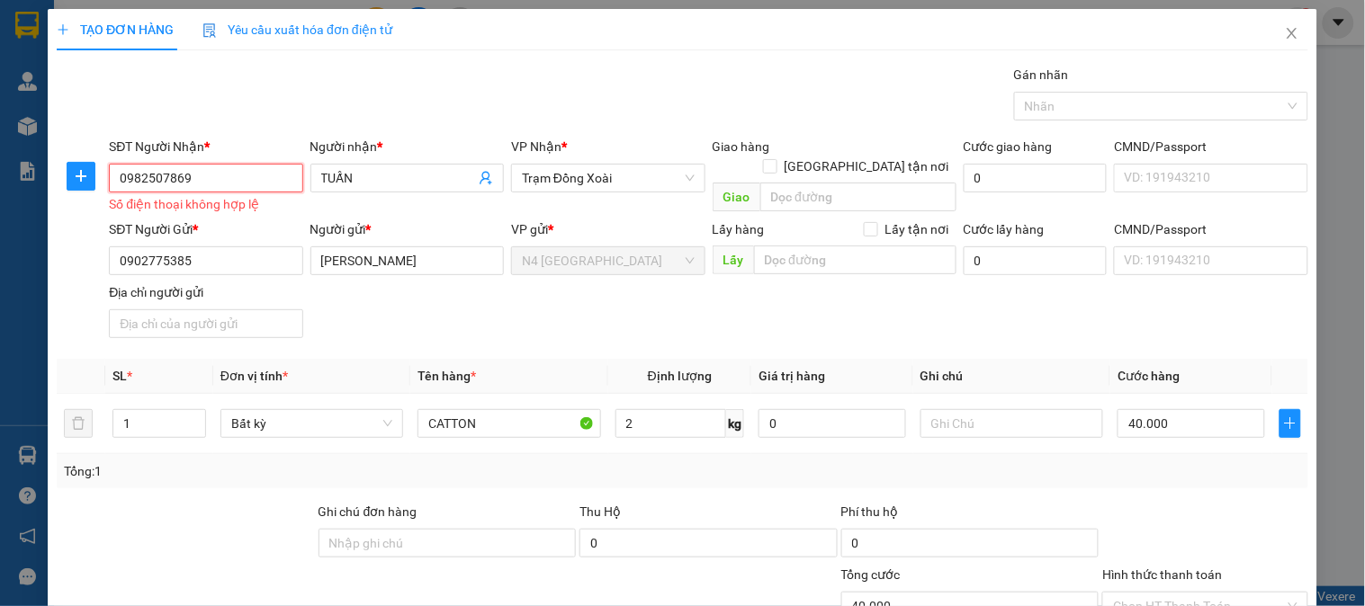
click at [225, 175] on input "0982507869" at bounding box center [205, 178] width 193 height 29
paste input ".507."
click at [175, 181] on input "0982.507.869" at bounding box center [205, 178] width 193 height 29
click at [151, 184] on input "0982.507869" at bounding box center [205, 178] width 193 height 29
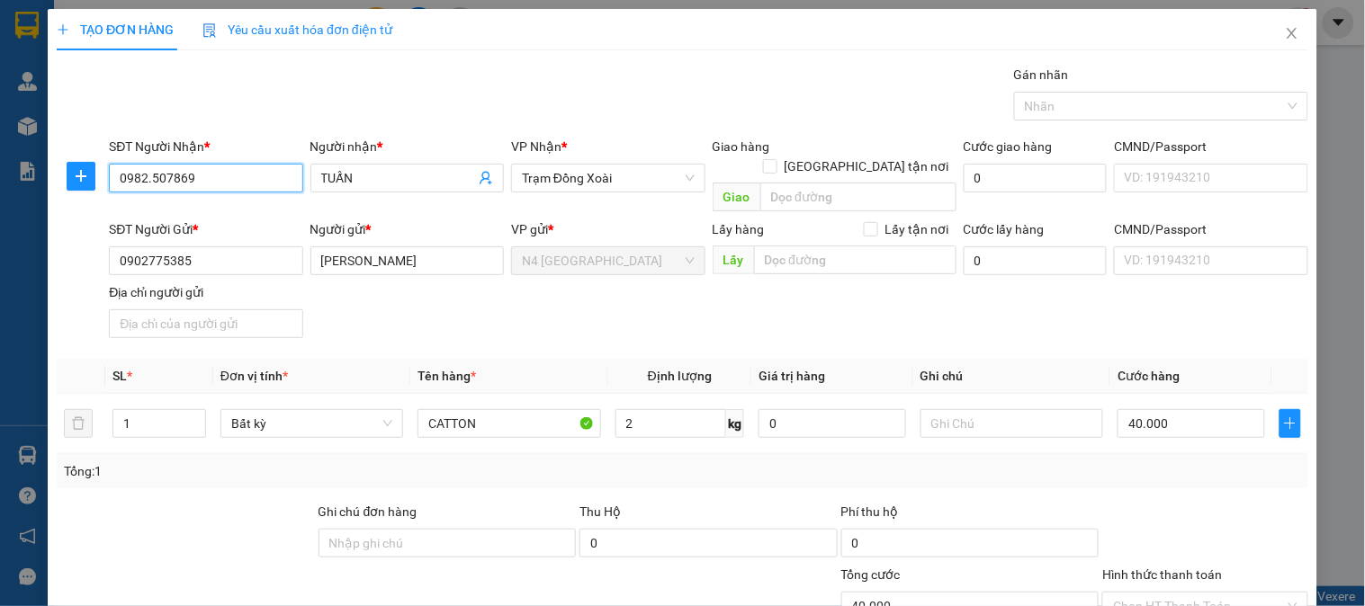
type input "0982507869"
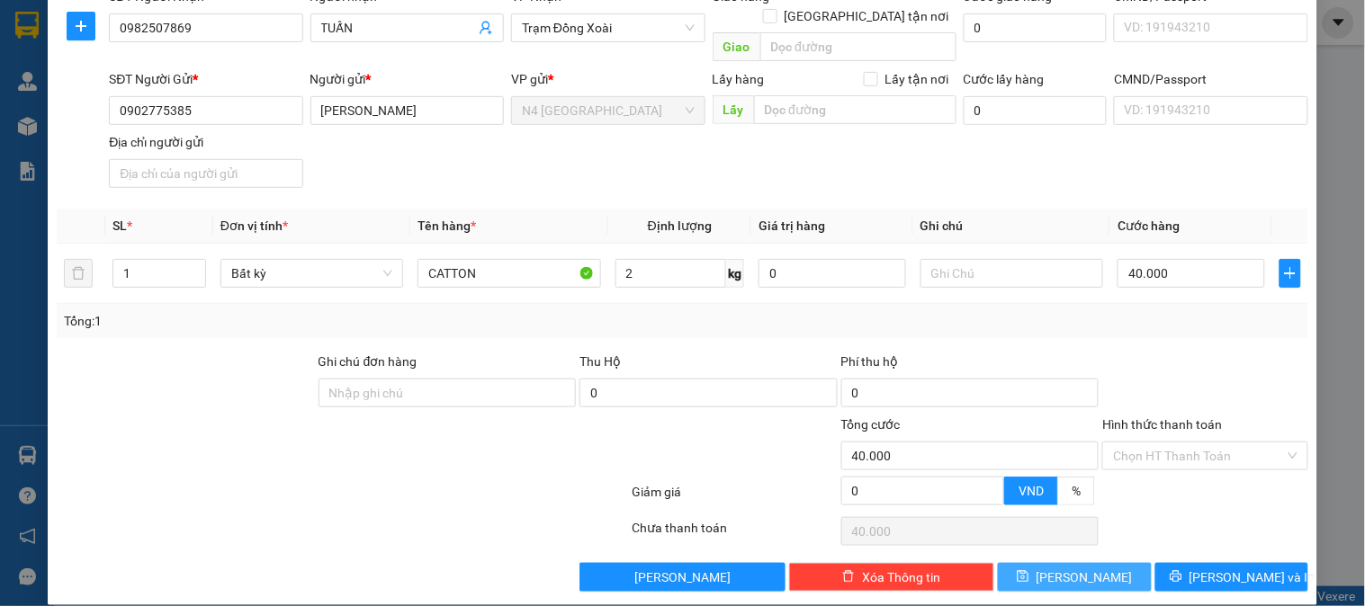
click at [1031, 563] on button "[PERSON_NAME]" at bounding box center [1074, 577] width 153 height 29
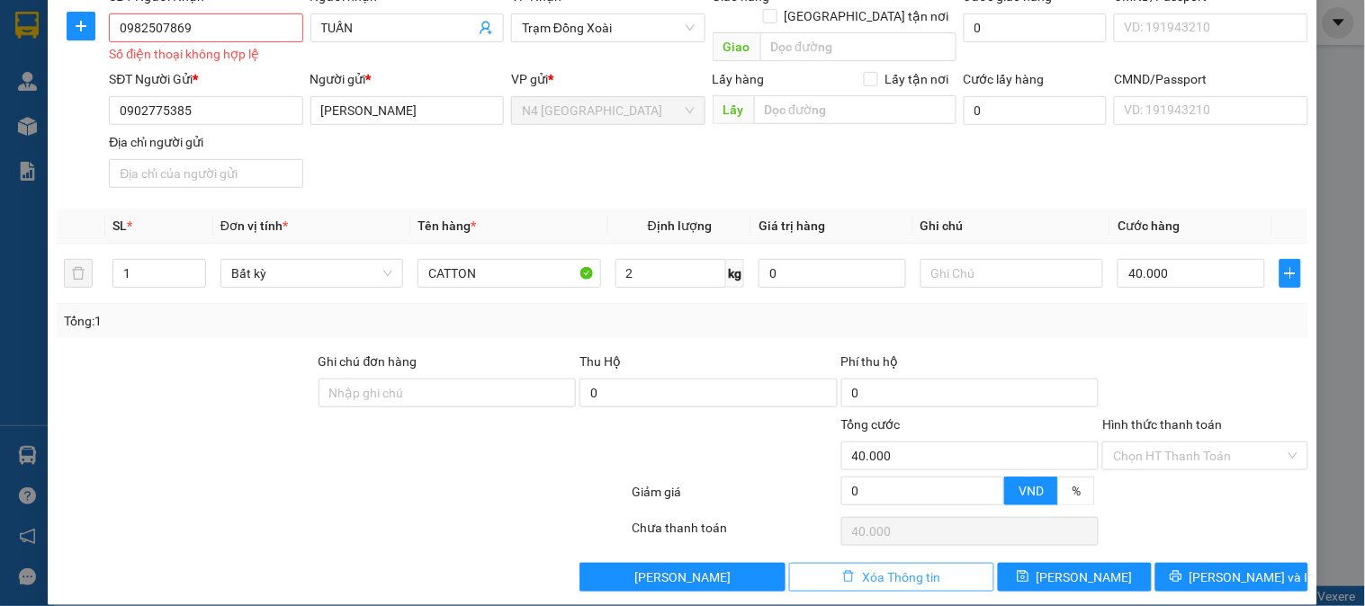
click at [828, 577] on button "Xóa Thông tin" at bounding box center [891, 577] width 205 height 29
type input "0"
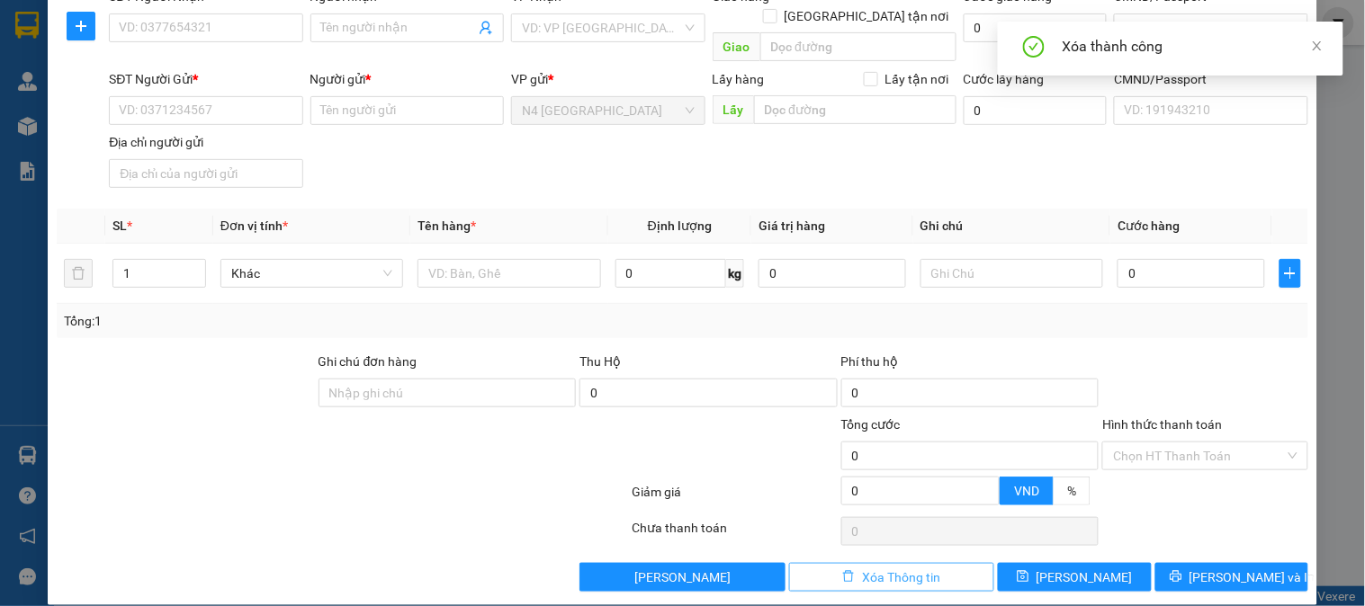
scroll to position [0, 0]
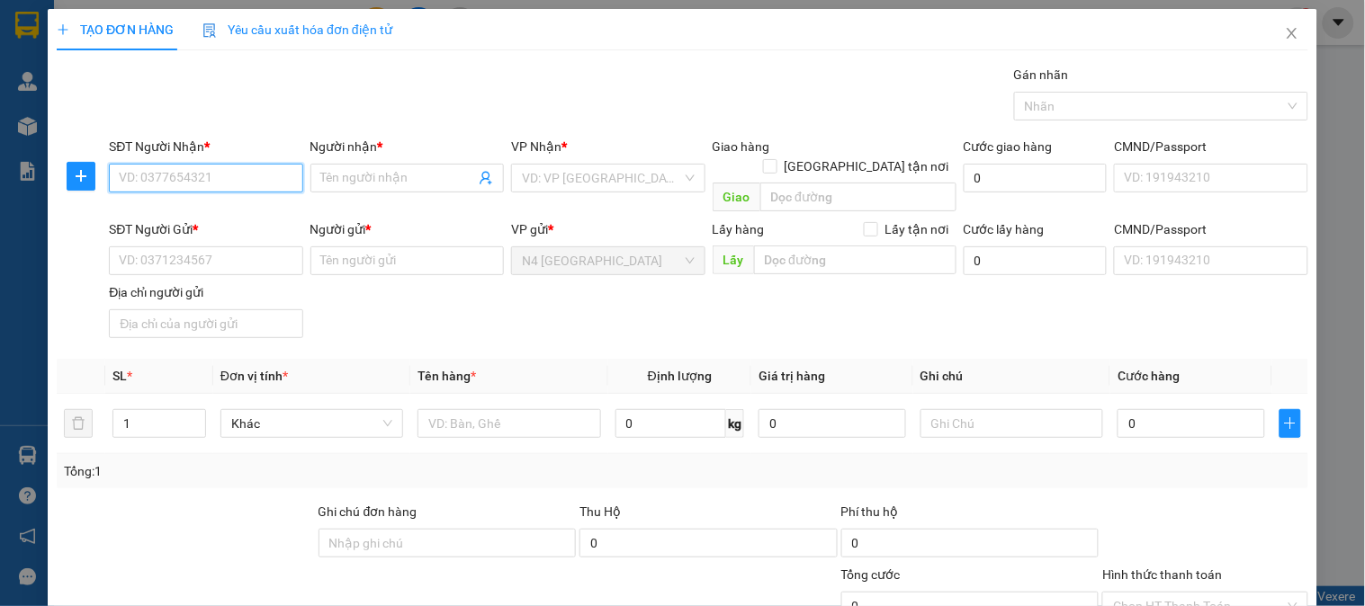
click at [238, 181] on input "SĐT Người Nhận *" at bounding box center [205, 178] width 193 height 29
paste input "0896.886.088"
type input "0896.886.088"
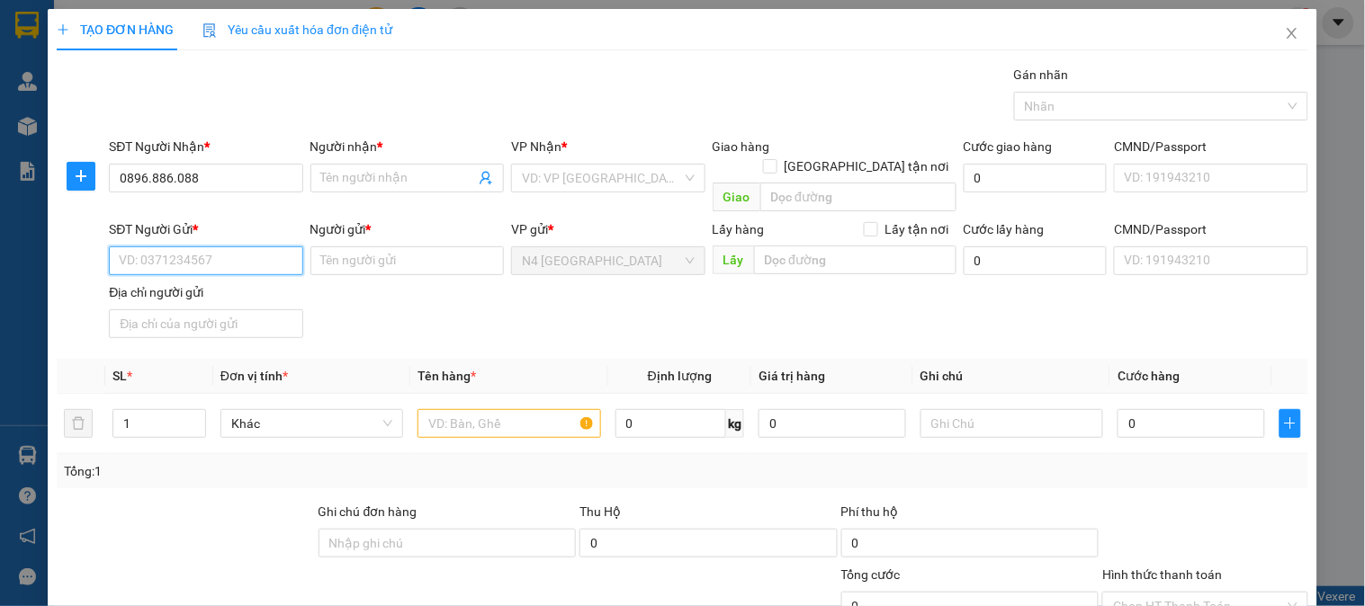
click at [201, 246] on input "SĐT Người Gửi *" at bounding box center [205, 260] width 193 height 29
paste input "0382.052.703"
type input "0382.052.703"
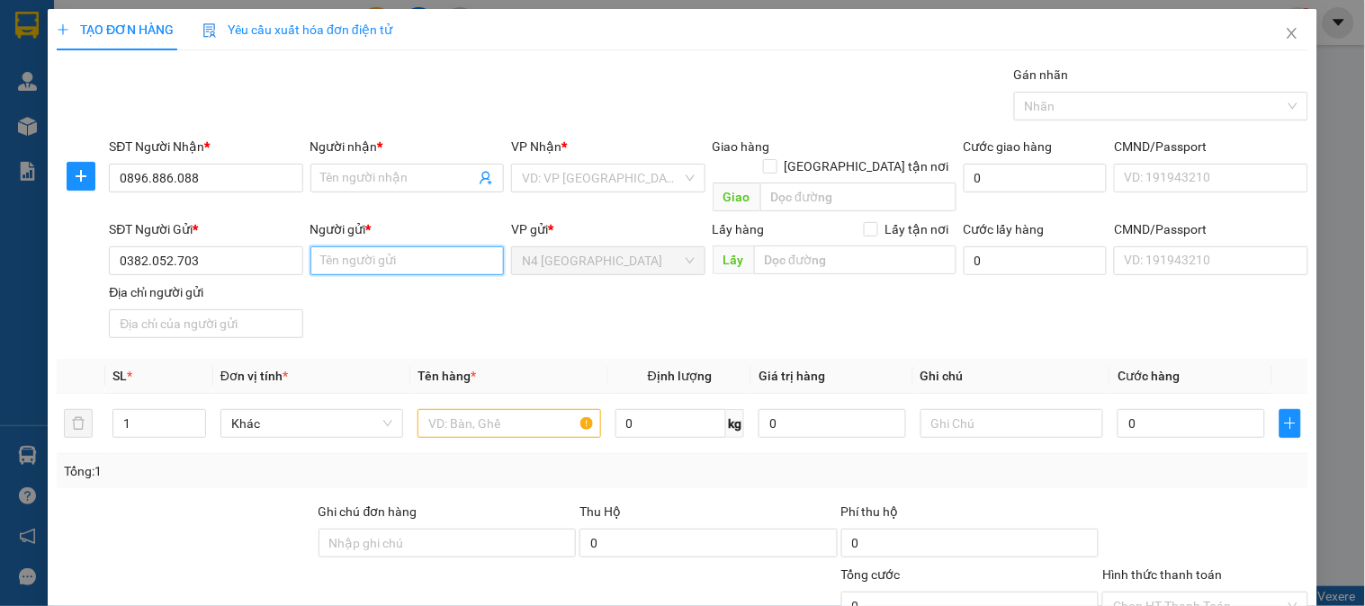
click at [381, 246] on input "Người gửi *" at bounding box center [406, 260] width 193 height 29
type input "[PERSON_NAME]"
click at [357, 177] on input "Người nhận *" at bounding box center [398, 178] width 154 height 20
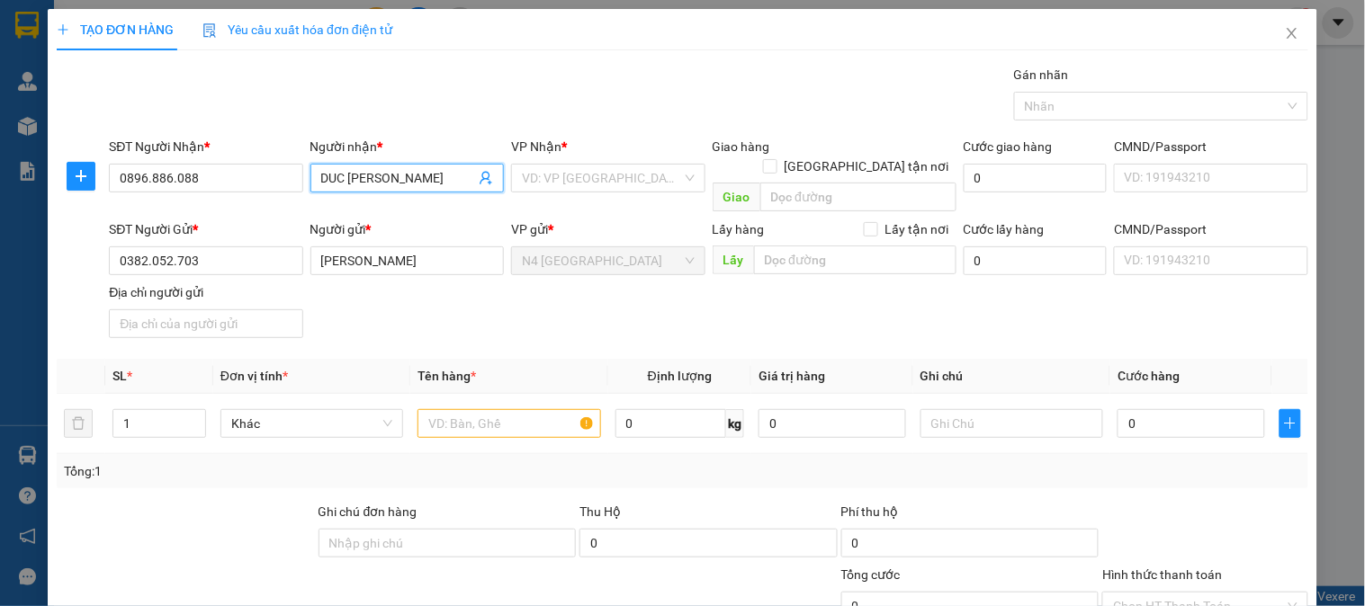
type input "DUC [PERSON_NAME]"
click at [488, 409] on input "text" at bounding box center [508, 423] width 183 height 29
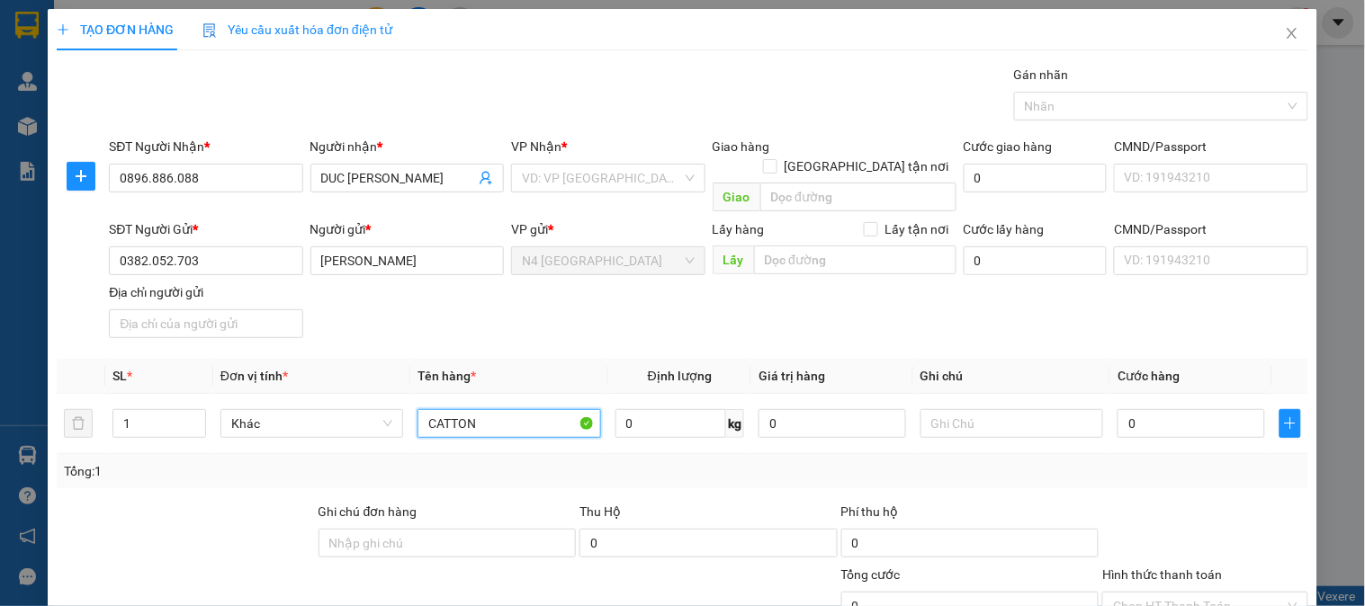
type input "CATTON"
click at [556, 167] on input "search" at bounding box center [601, 178] width 159 height 27
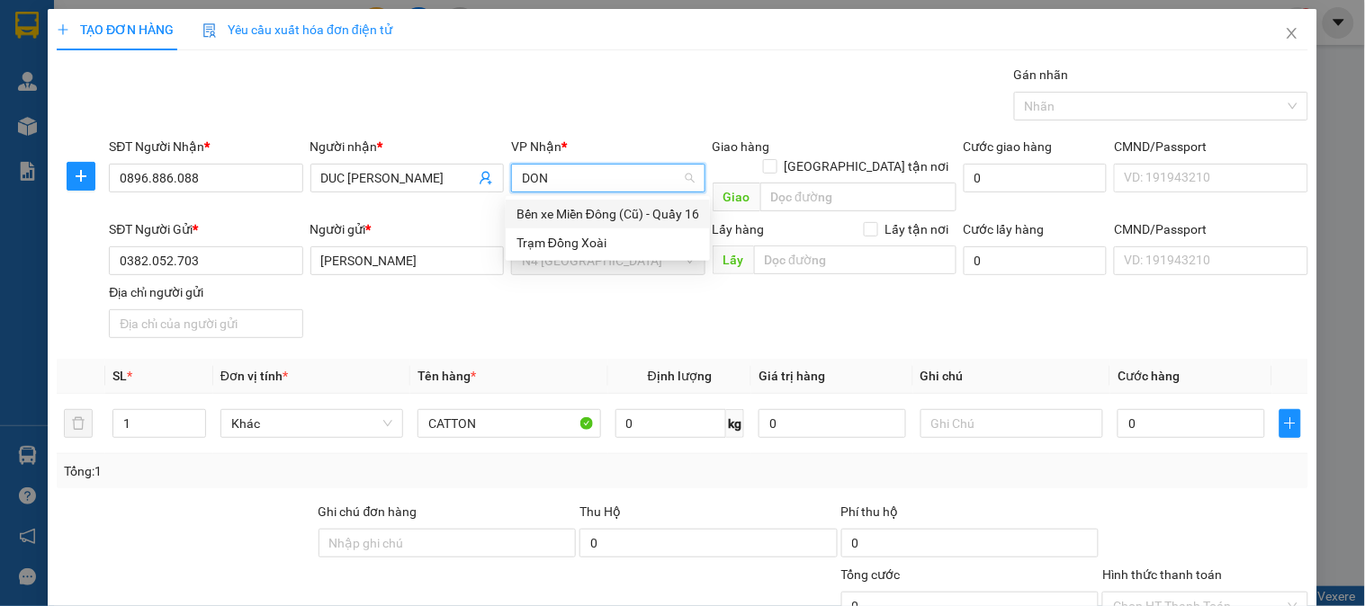
type input "DONG"
click at [583, 240] on div "Trạm Đồng Xoài" at bounding box center [607, 243] width 183 height 20
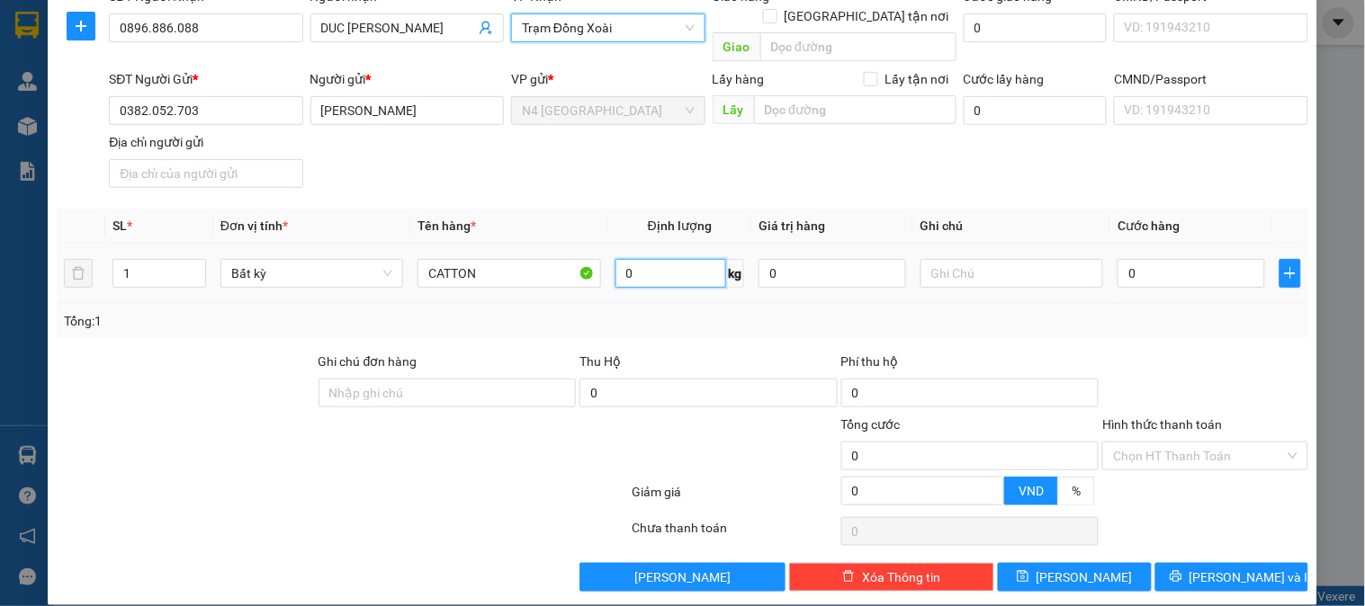
click at [643, 259] on input "0" at bounding box center [671, 273] width 112 height 29
type input "2"
click at [669, 320] on div "Transit Pickup Surcharge Ids Transit Deliver Surcharge Ids Transit Deliver Surc…" at bounding box center [682, 253] width 1251 height 677
type input "40.000"
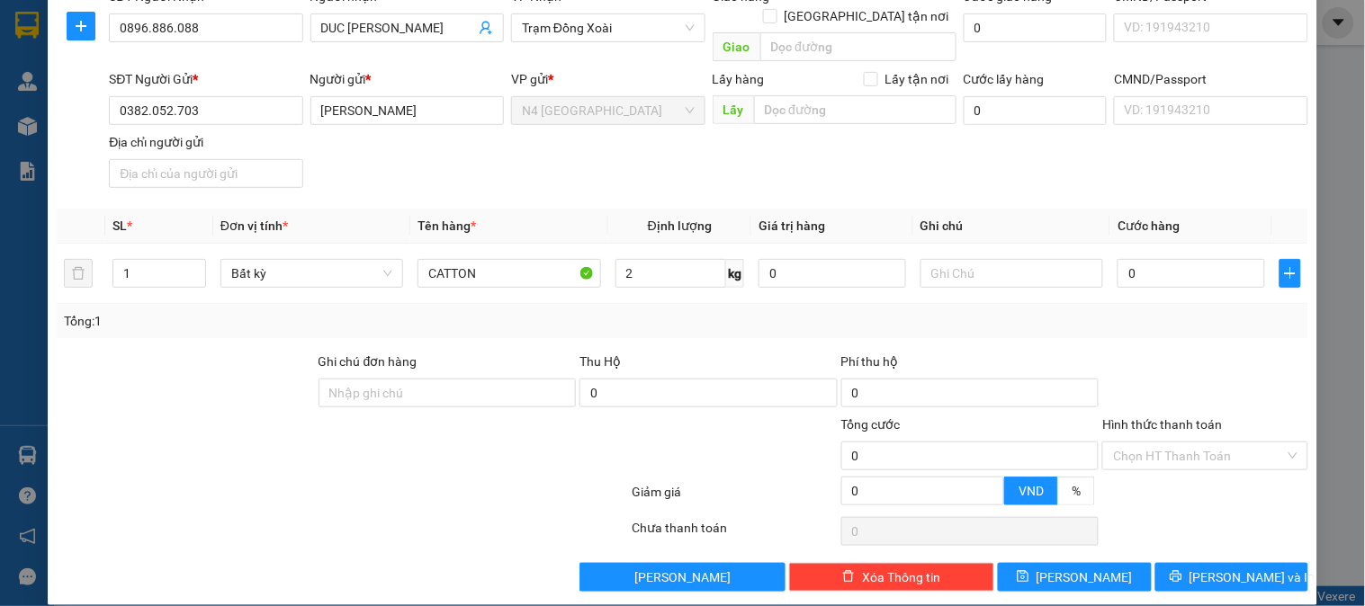
type input "40.000"
click at [1029, 571] on icon "save" at bounding box center [1023, 577] width 12 height 12
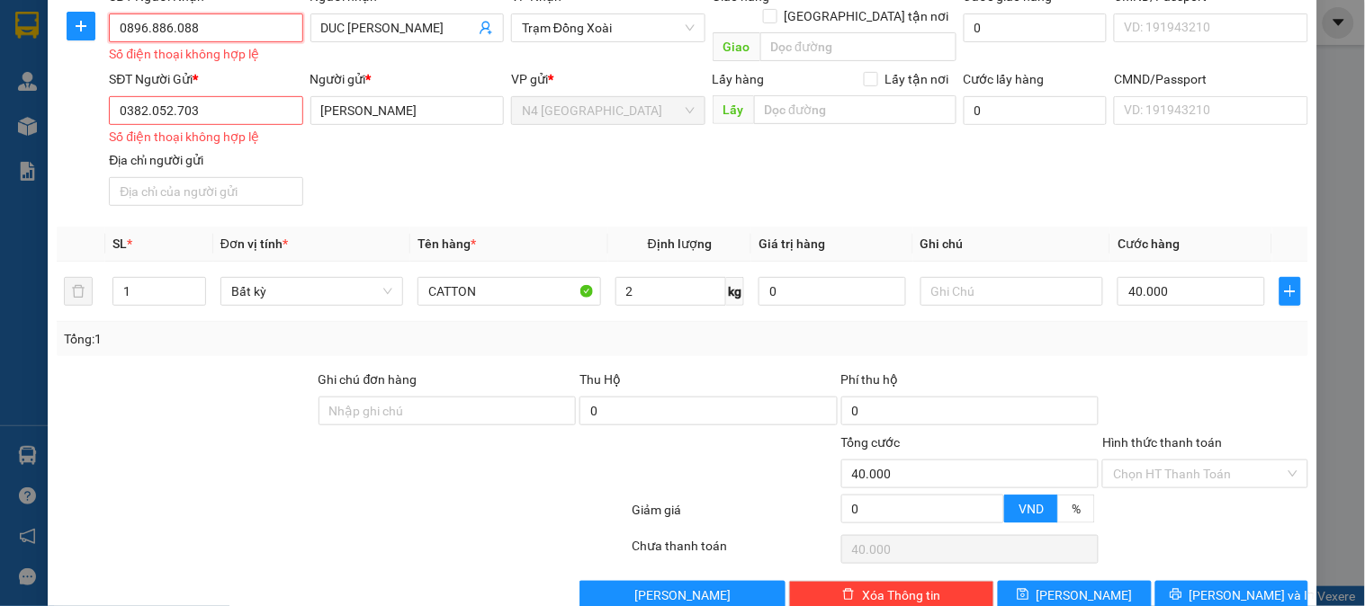
click at [172, 29] on input "0896.886.088" at bounding box center [205, 27] width 193 height 29
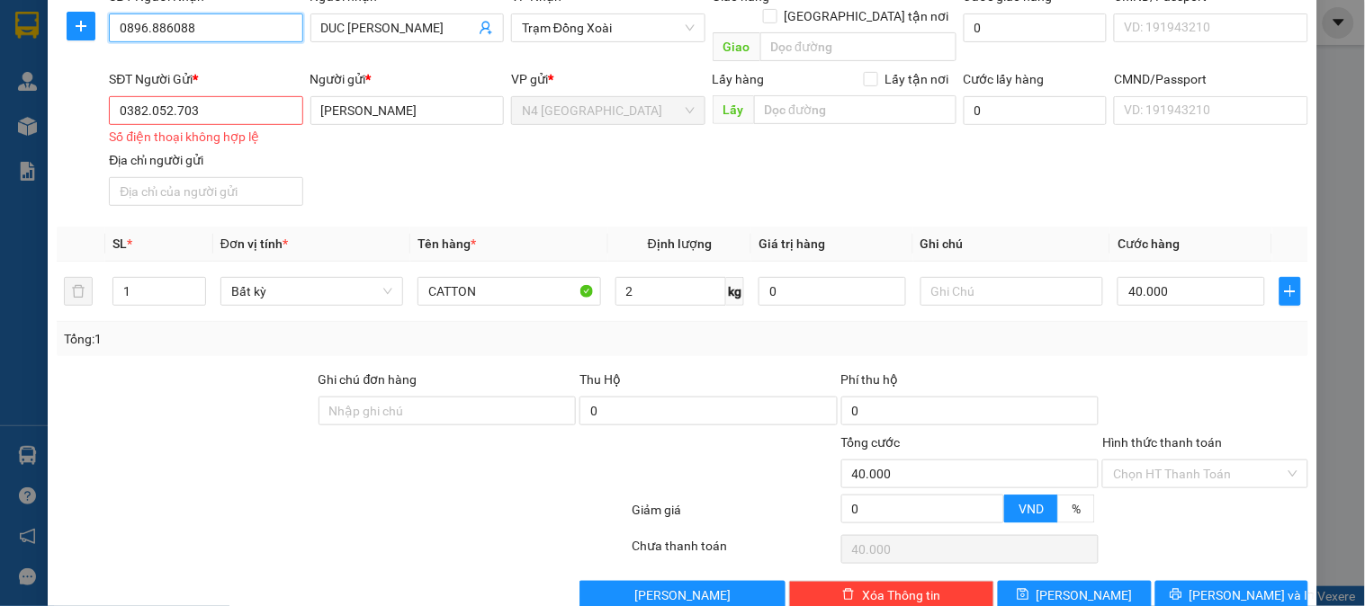
click at [149, 31] on input "0896.886088" at bounding box center [205, 27] width 193 height 29
type input "0896886088"
click at [174, 96] on input "0382.052.703" at bounding box center [205, 110] width 193 height 29
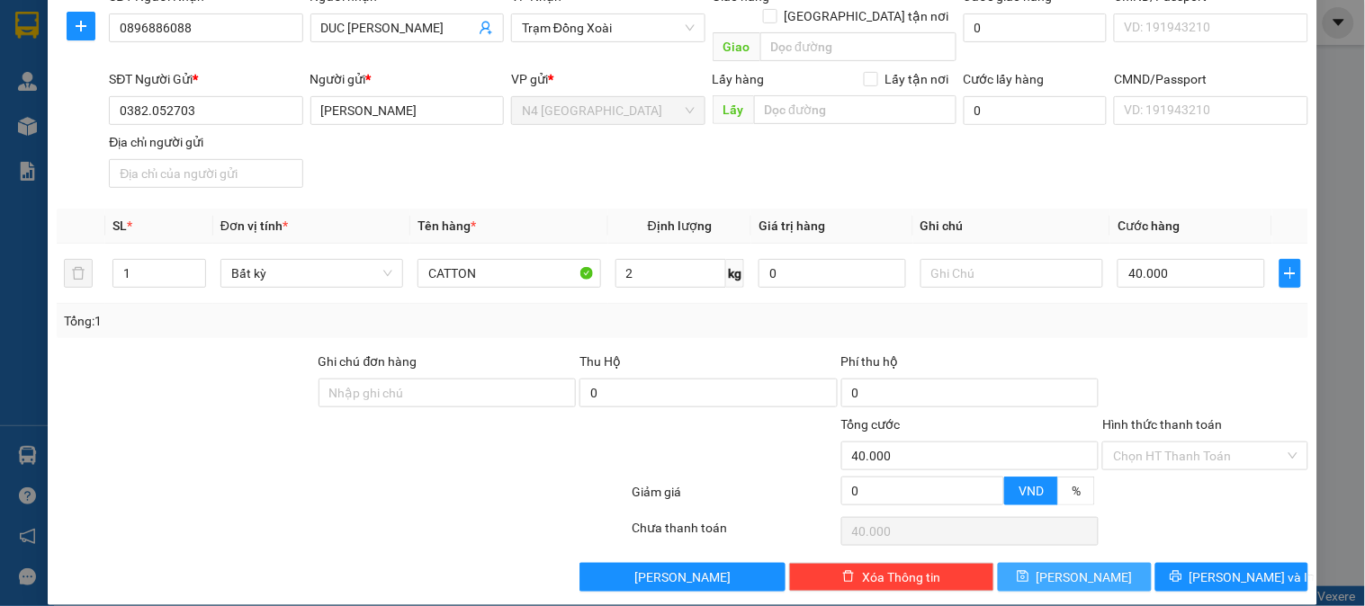
click at [1075, 568] on span "[PERSON_NAME]" at bounding box center [1084, 578] width 96 height 20
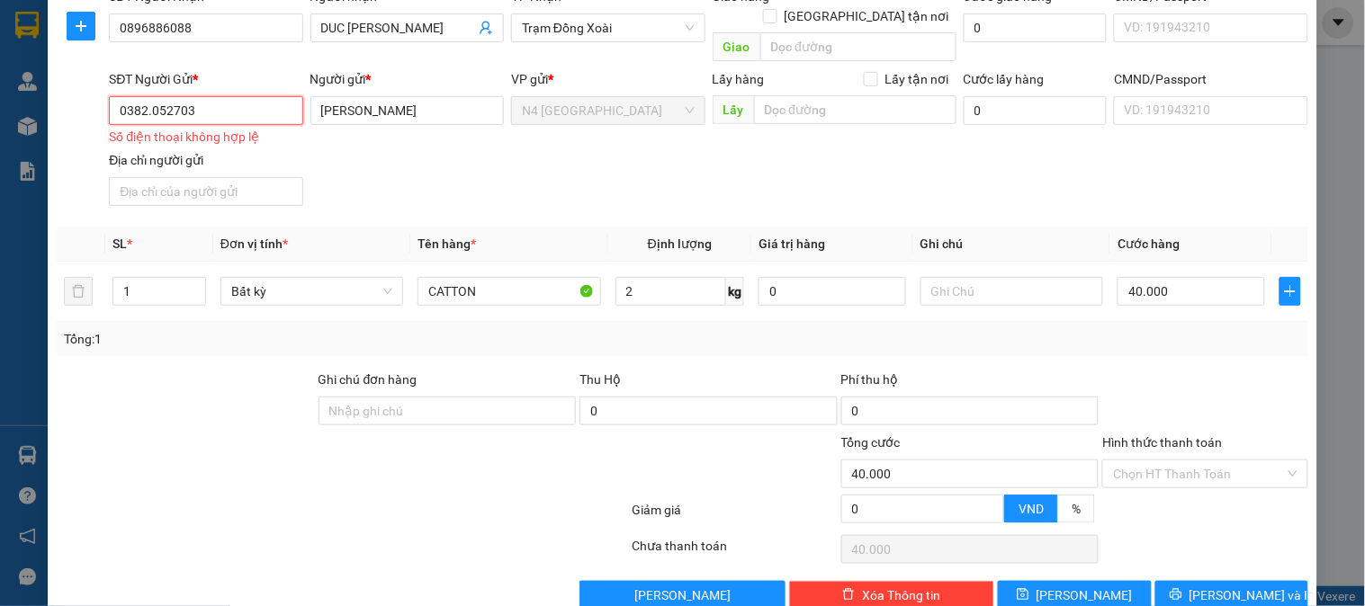
click at [147, 96] on input "0382.052703" at bounding box center [205, 110] width 193 height 29
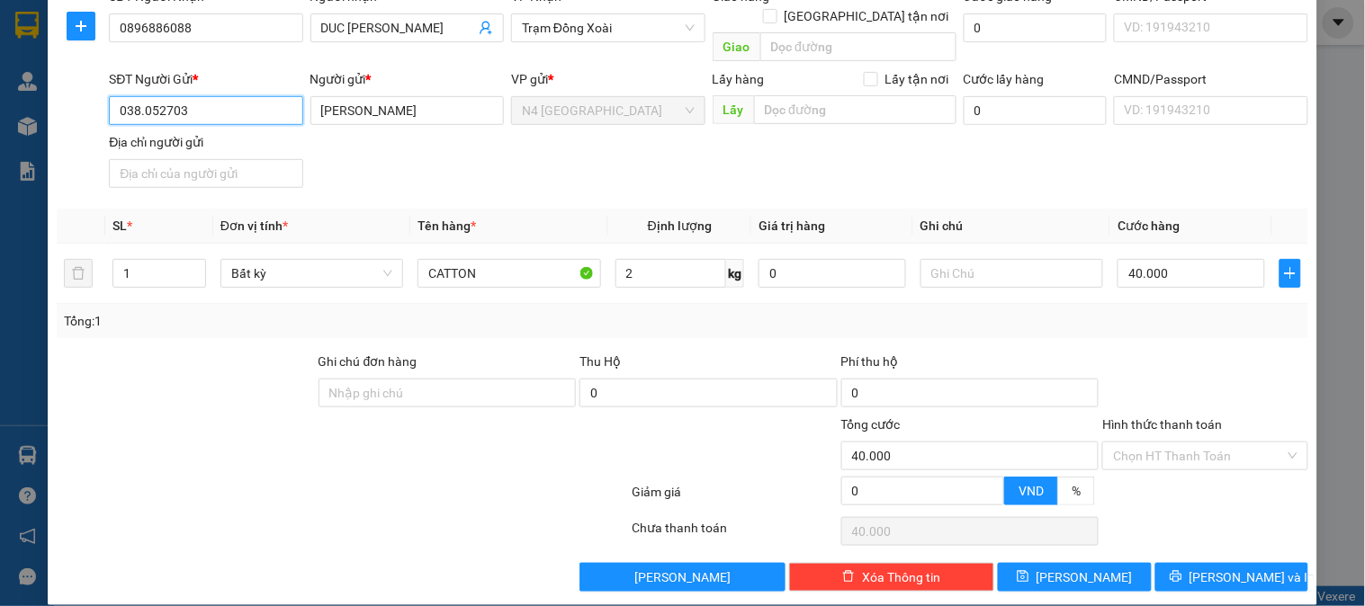
click at [145, 96] on input "038.052703" at bounding box center [205, 110] width 193 height 29
type input "0382052703"
click at [1009, 568] on button "[PERSON_NAME]" at bounding box center [1074, 577] width 153 height 29
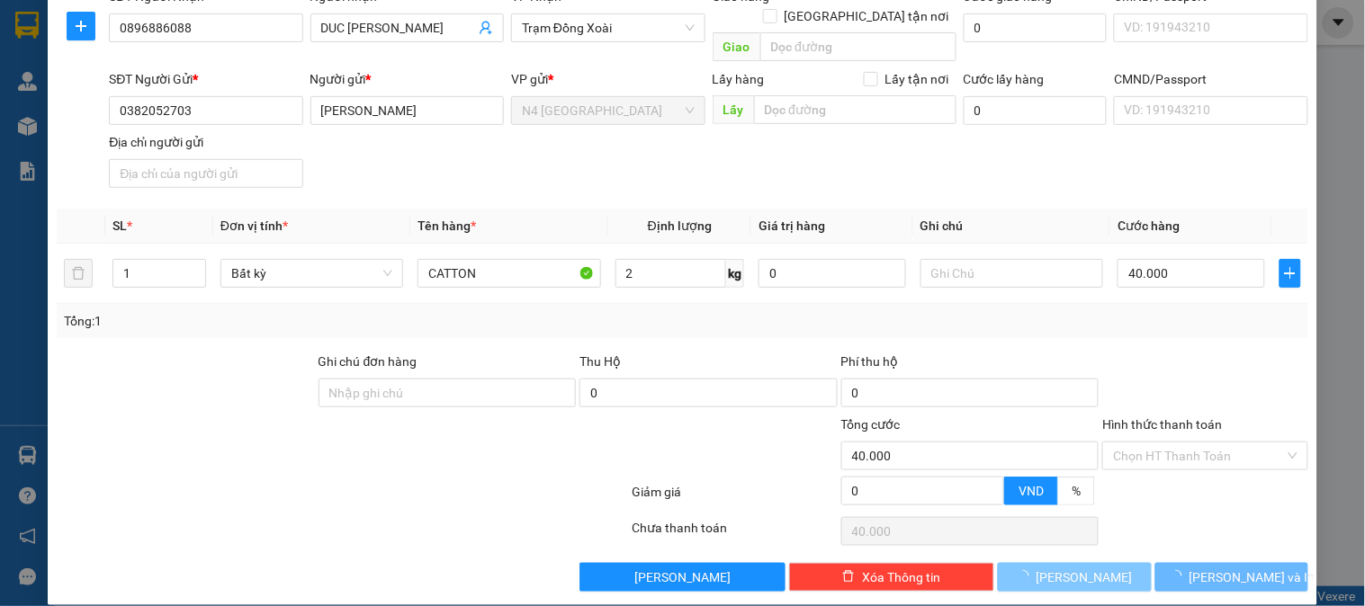
type input "0"
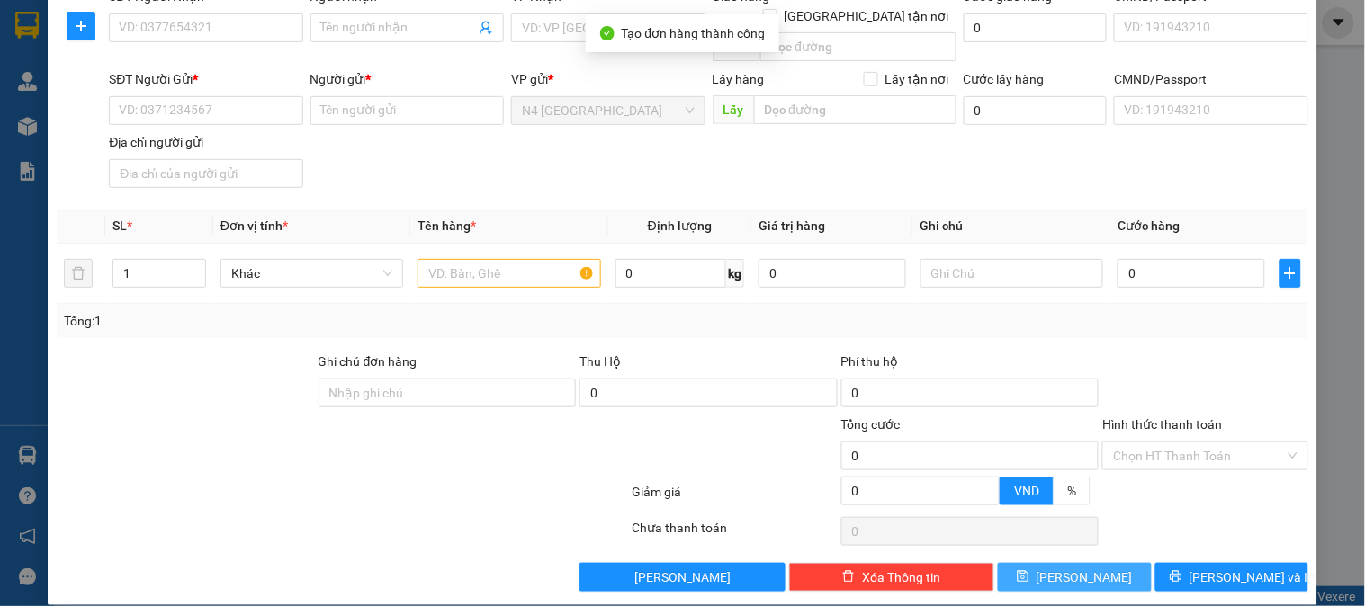
scroll to position [0, 0]
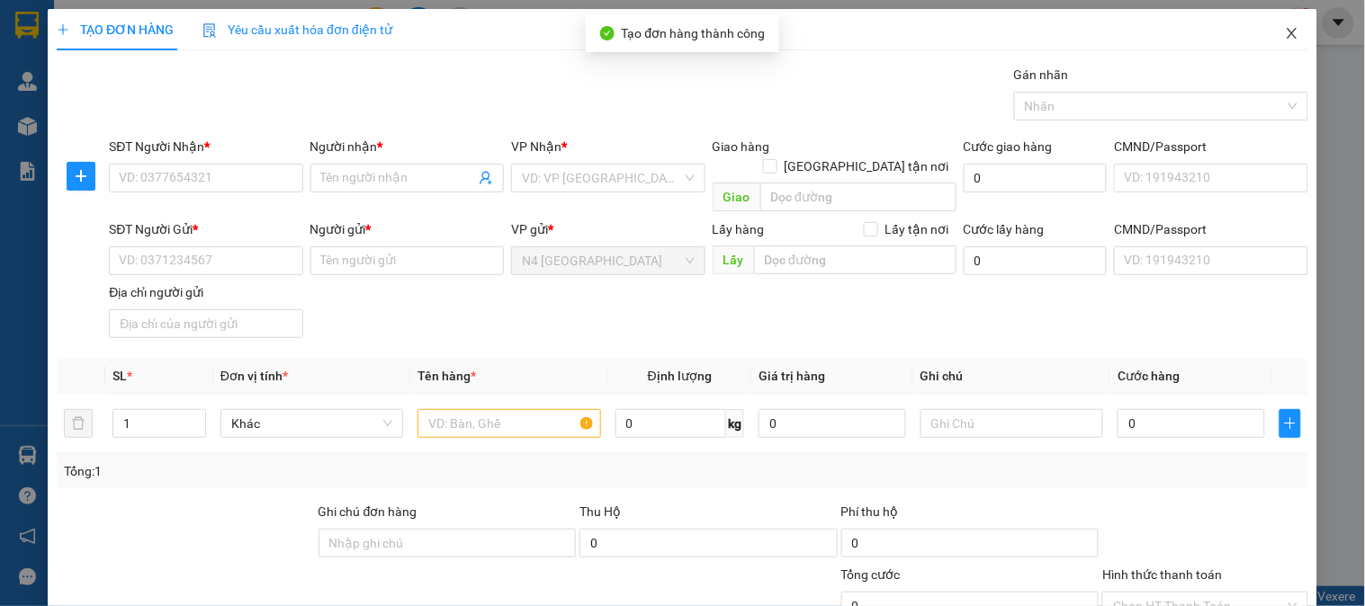
click at [1284, 27] on icon "close" at bounding box center [1291, 33] width 14 height 14
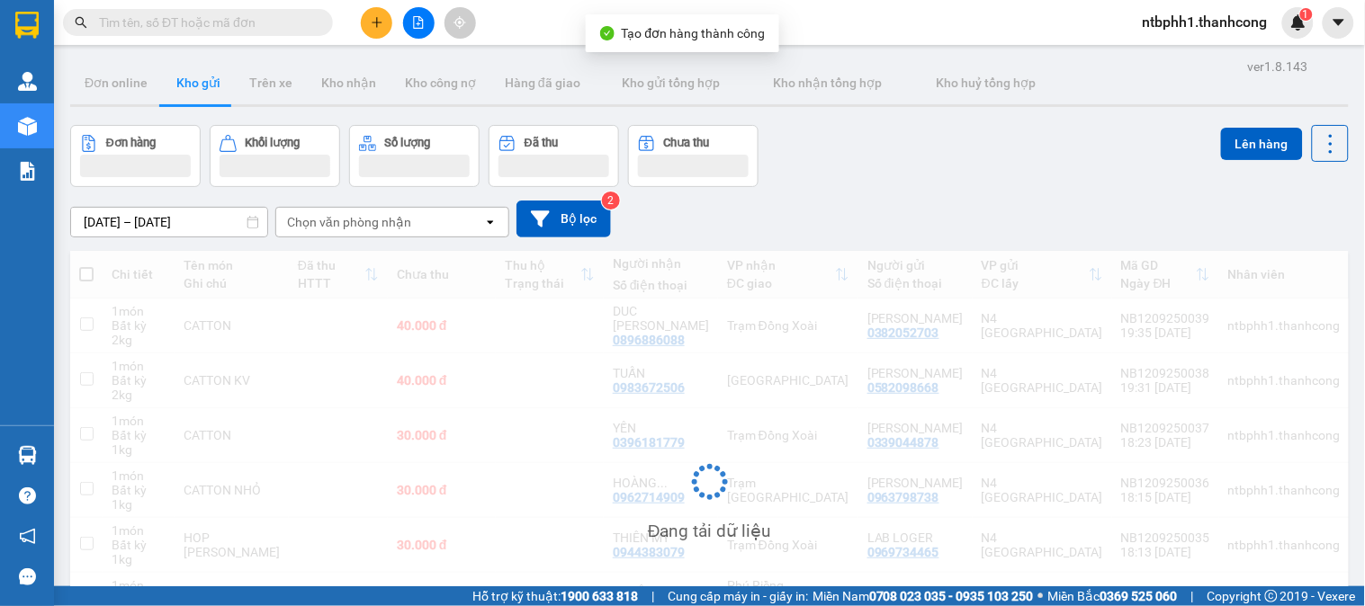
scroll to position [177, 0]
